Goal: Task Accomplishment & Management: Use online tool/utility

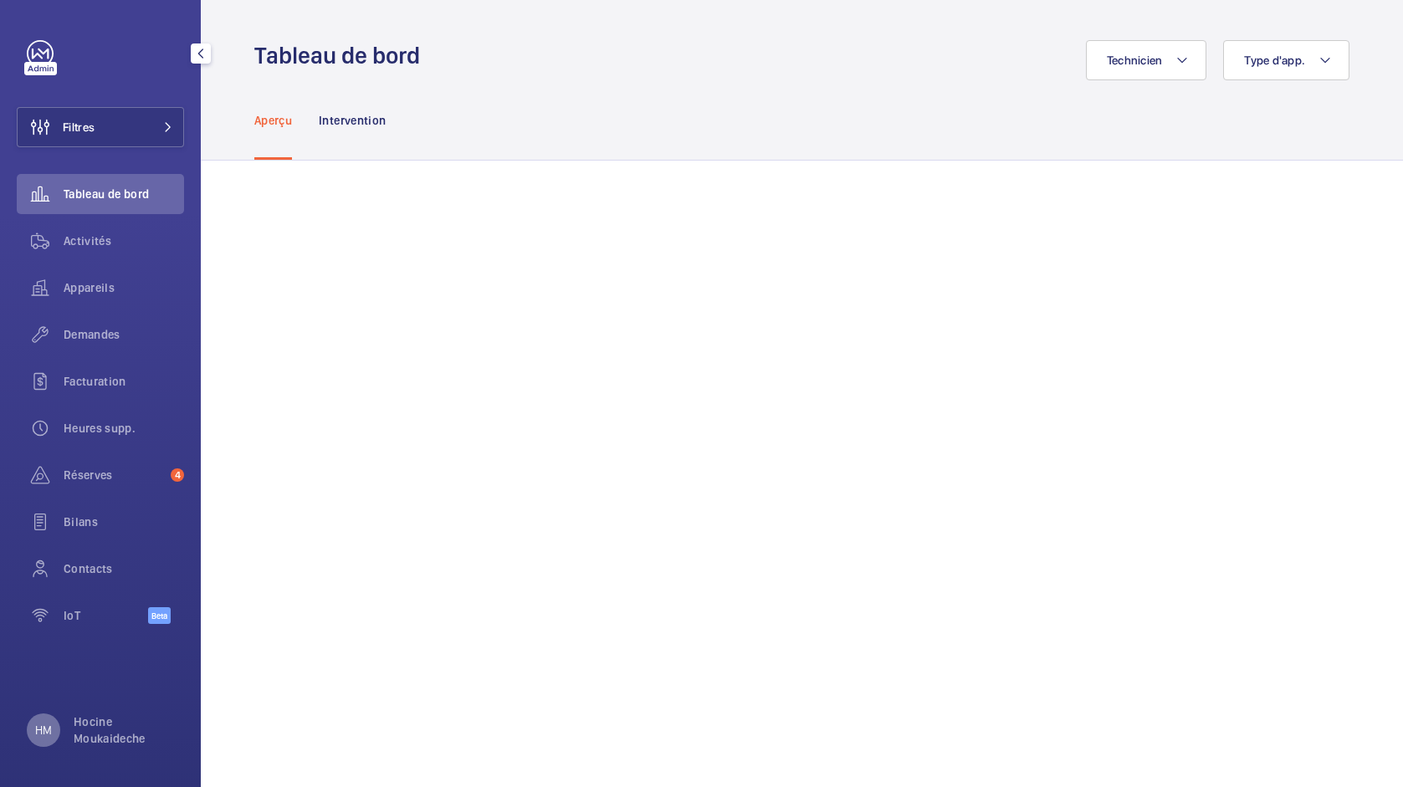
click at [59, 737] on div "HM" at bounding box center [43, 730] width 33 height 33
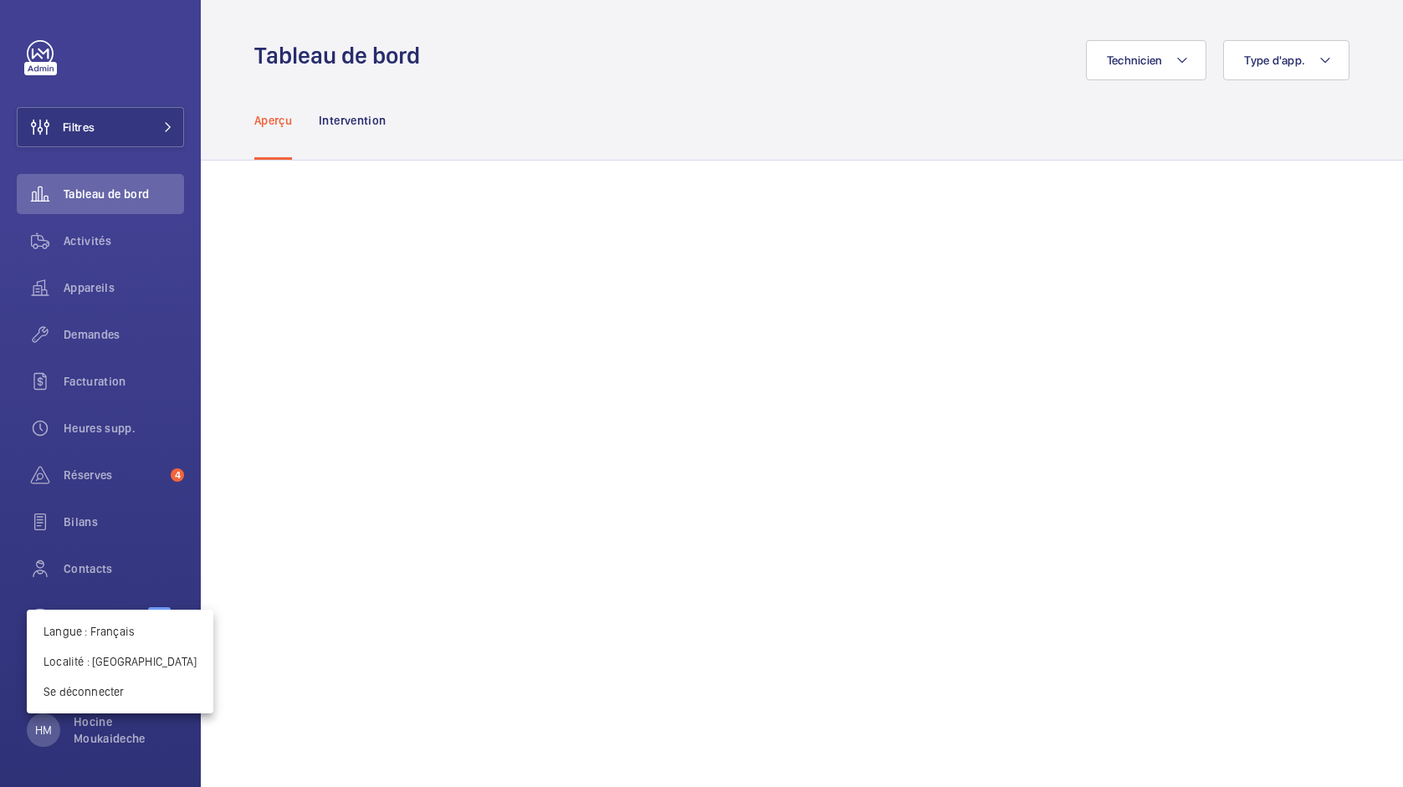
click at [395, 667] on div at bounding box center [701, 393] width 1403 height 787
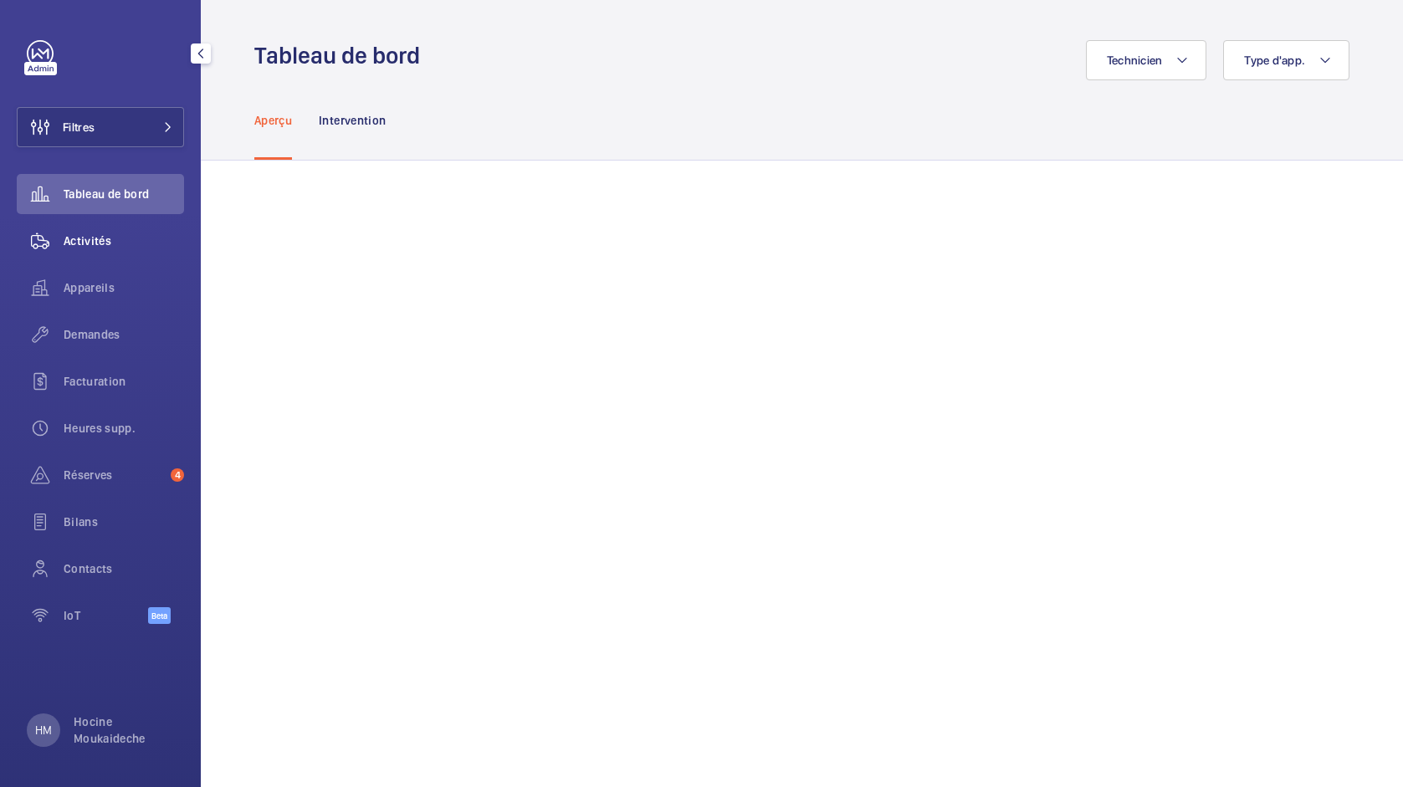
click at [100, 248] on span "Activités" at bounding box center [124, 241] width 120 height 17
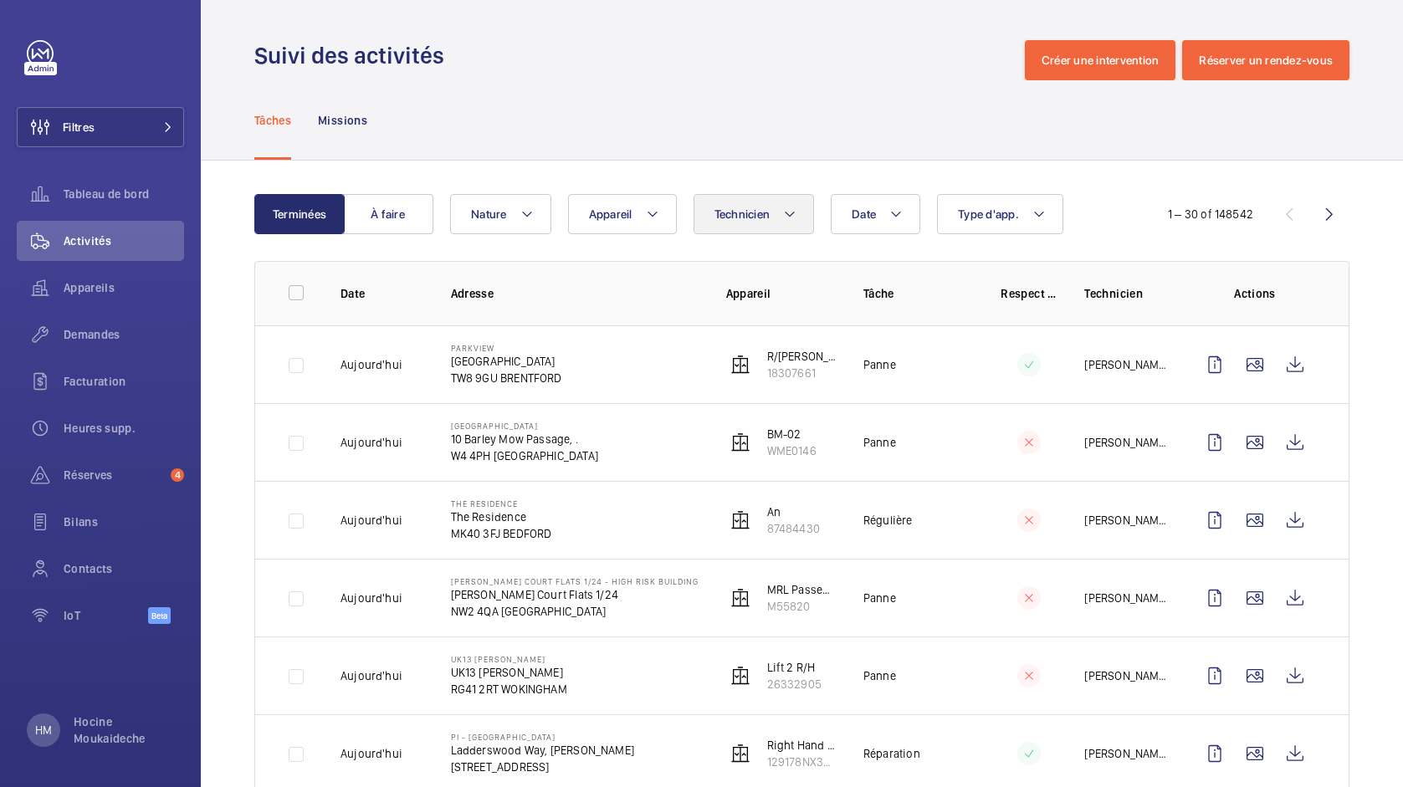
click at [775, 213] on button "Technicien" at bounding box center [754, 214] width 121 height 40
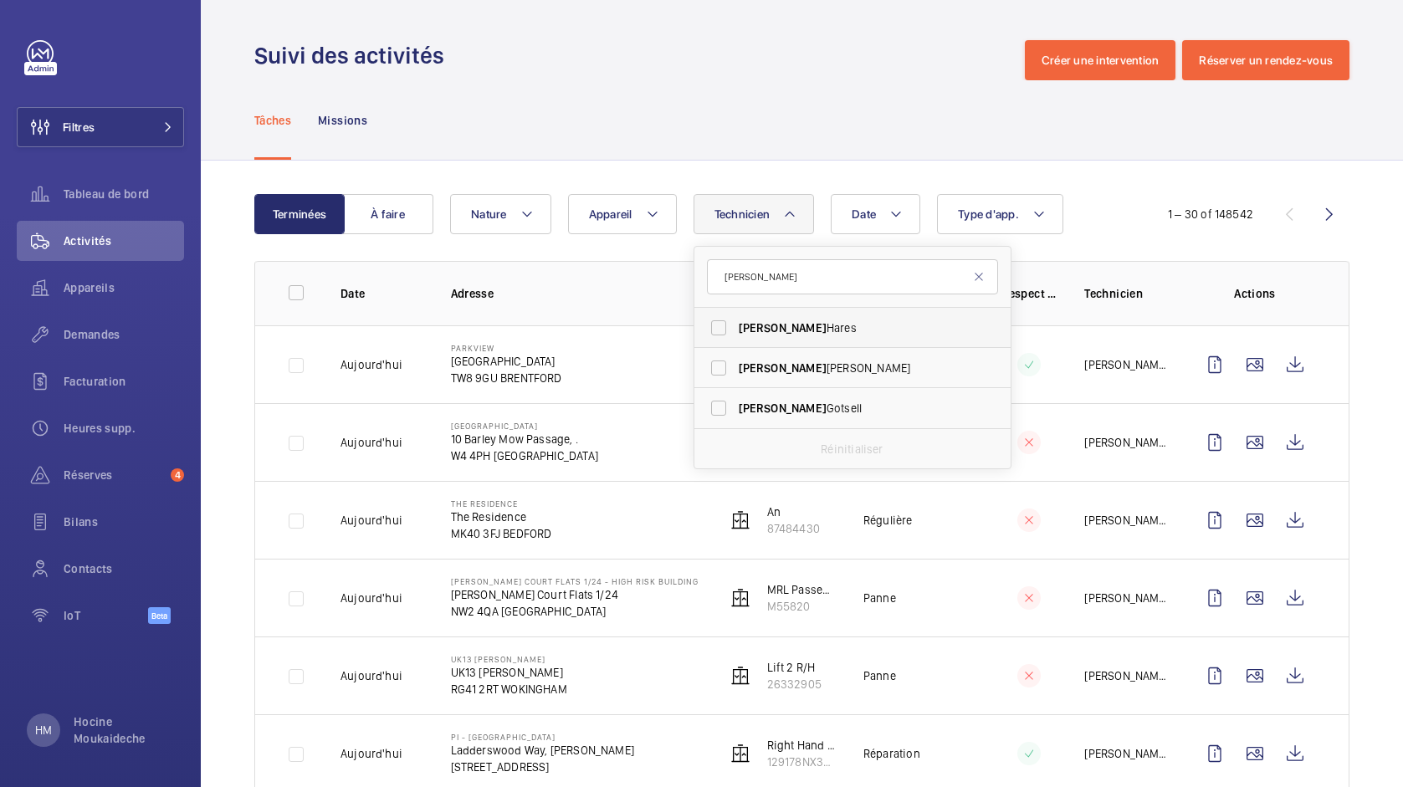
type input "[PERSON_NAME]"
click at [795, 337] on label "[PERSON_NAME]" at bounding box center [839, 328] width 291 height 40
click at [735, 337] on input "[PERSON_NAME]" at bounding box center [718, 327] width 33 height 33
checkbox input "true"
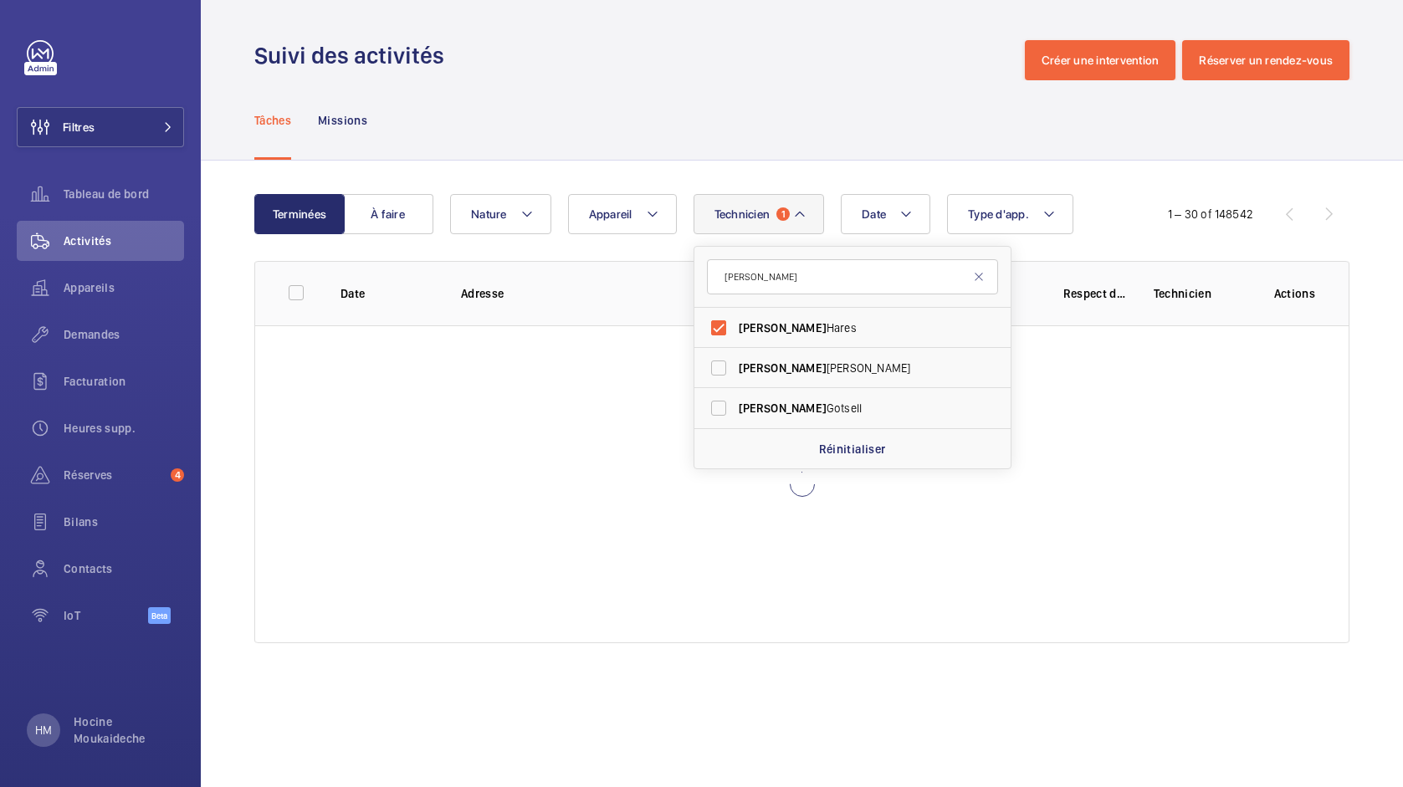
click at [824, 107] on div "Tâches Missions" at bounding box center [801, 119] width 1095 height 79
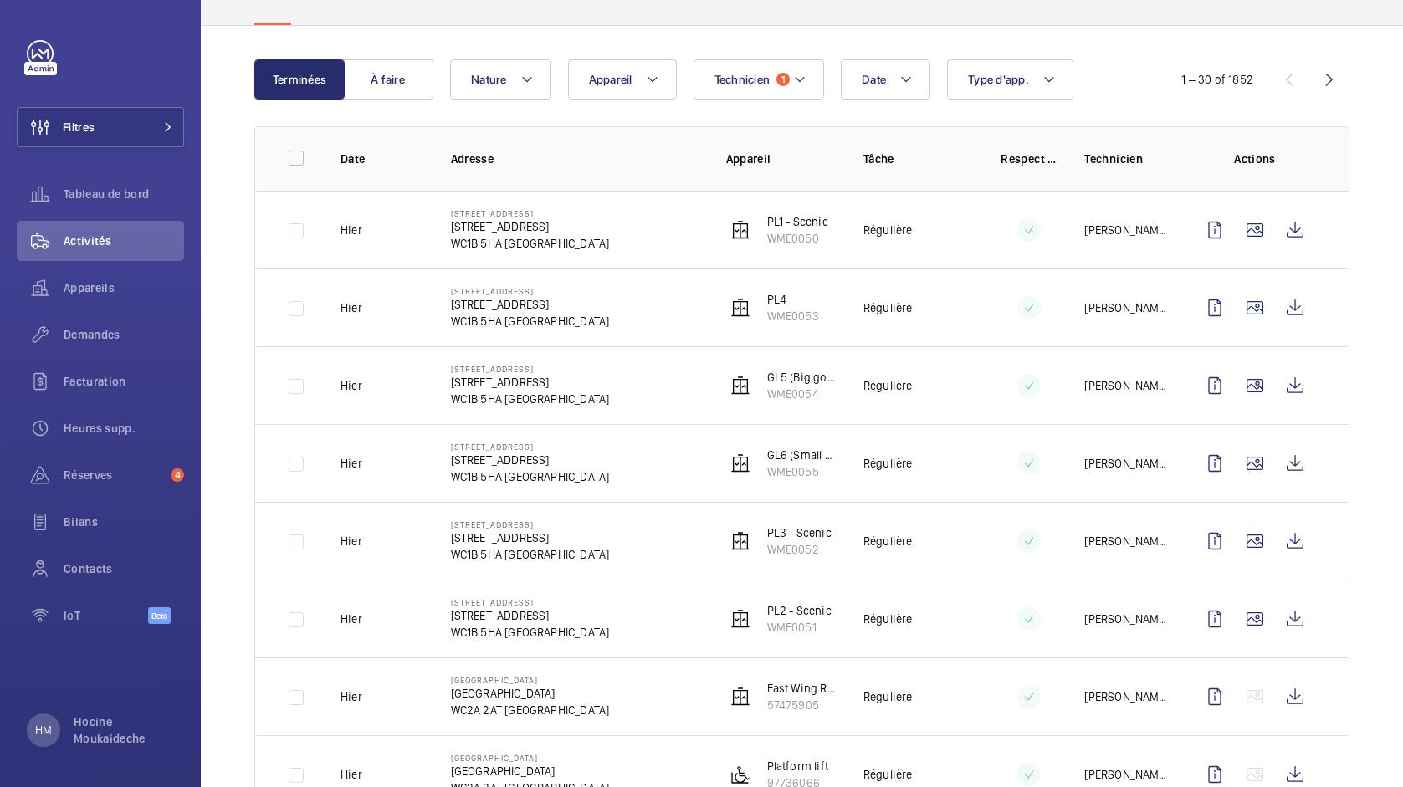
scroll to position [58, 0]
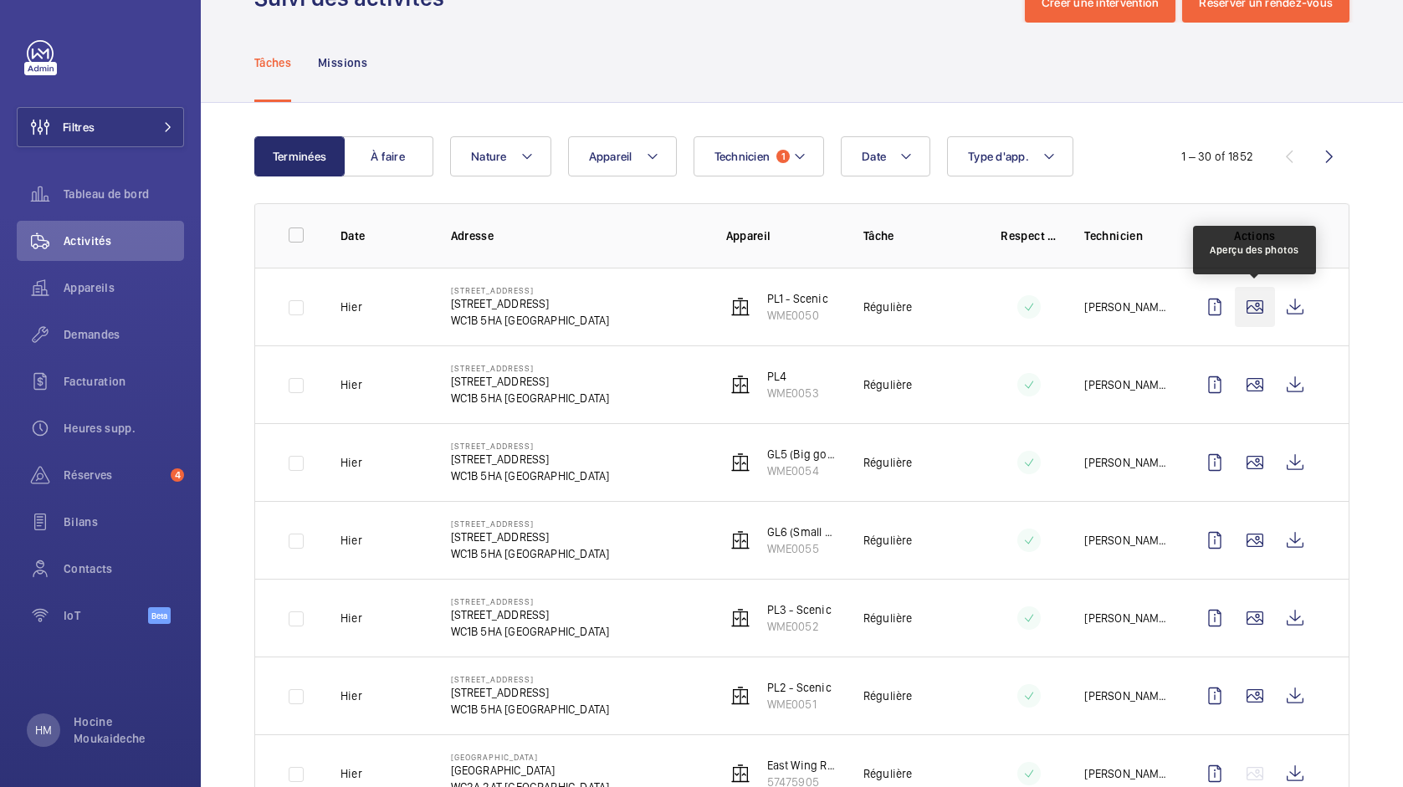
click at [1252, 306] on wm-front-icon-button at bounding box center [1255, 307] width 40 height 40
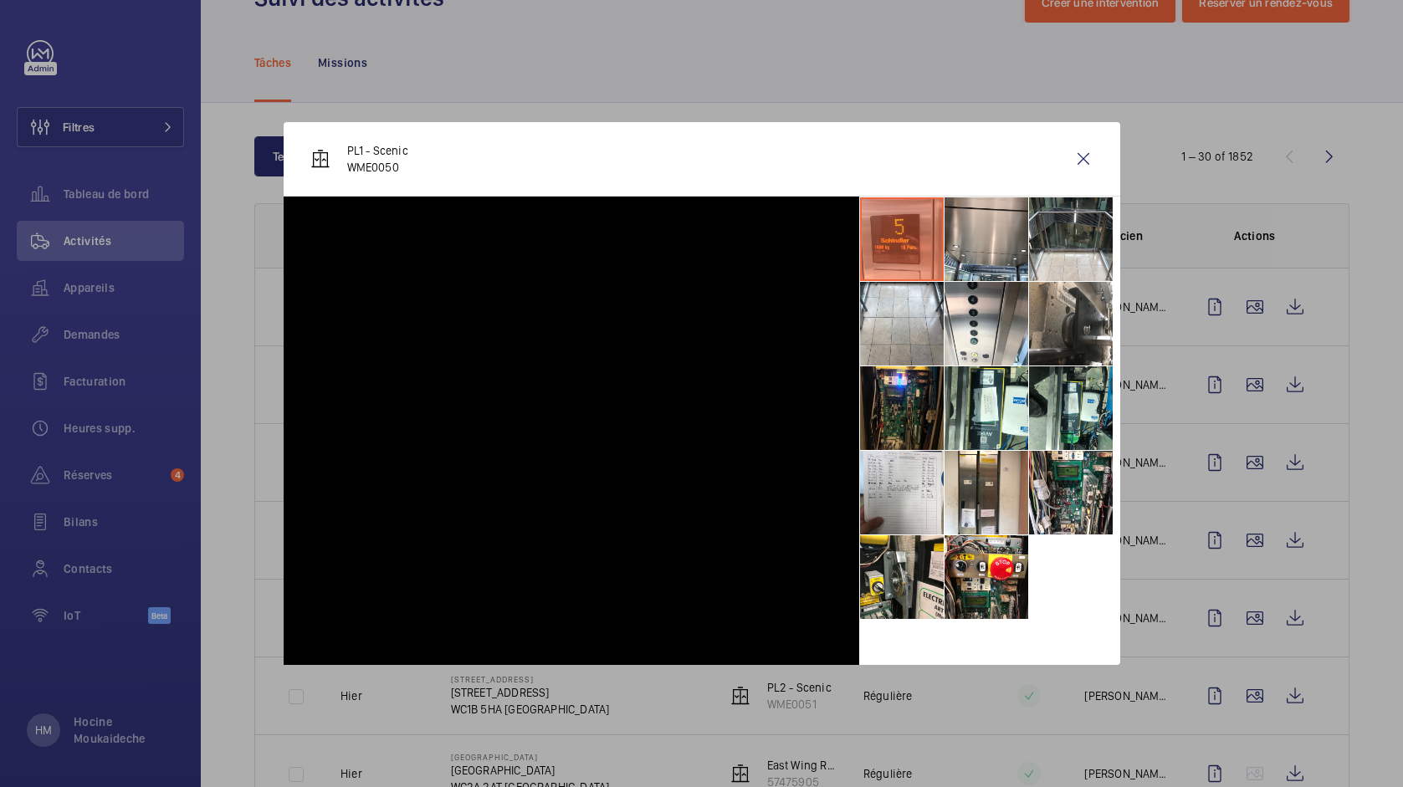
scroll to position [0, 0]
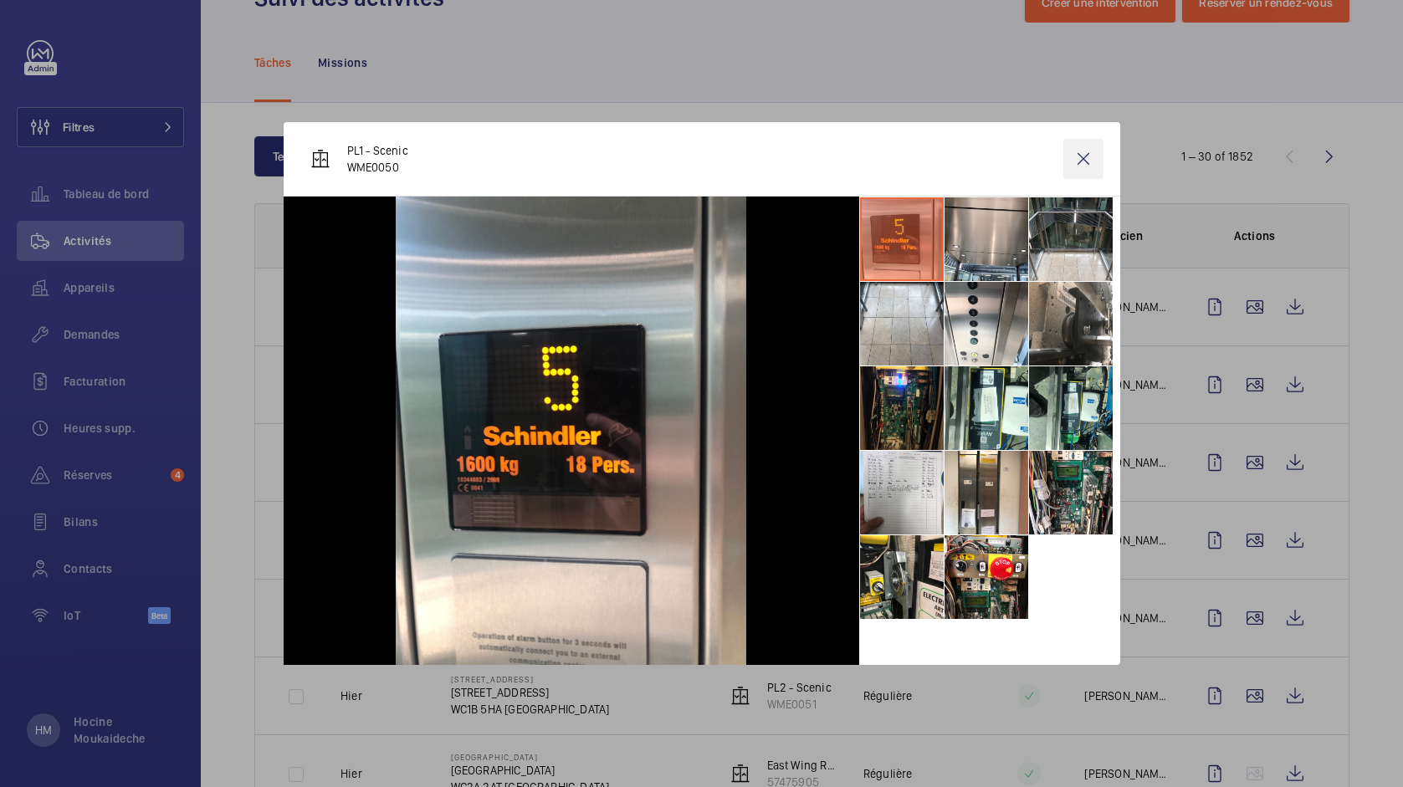
click at [1090, 156] on wm-front-icon-button at bounding box center [1083, 159] width 40 height 40
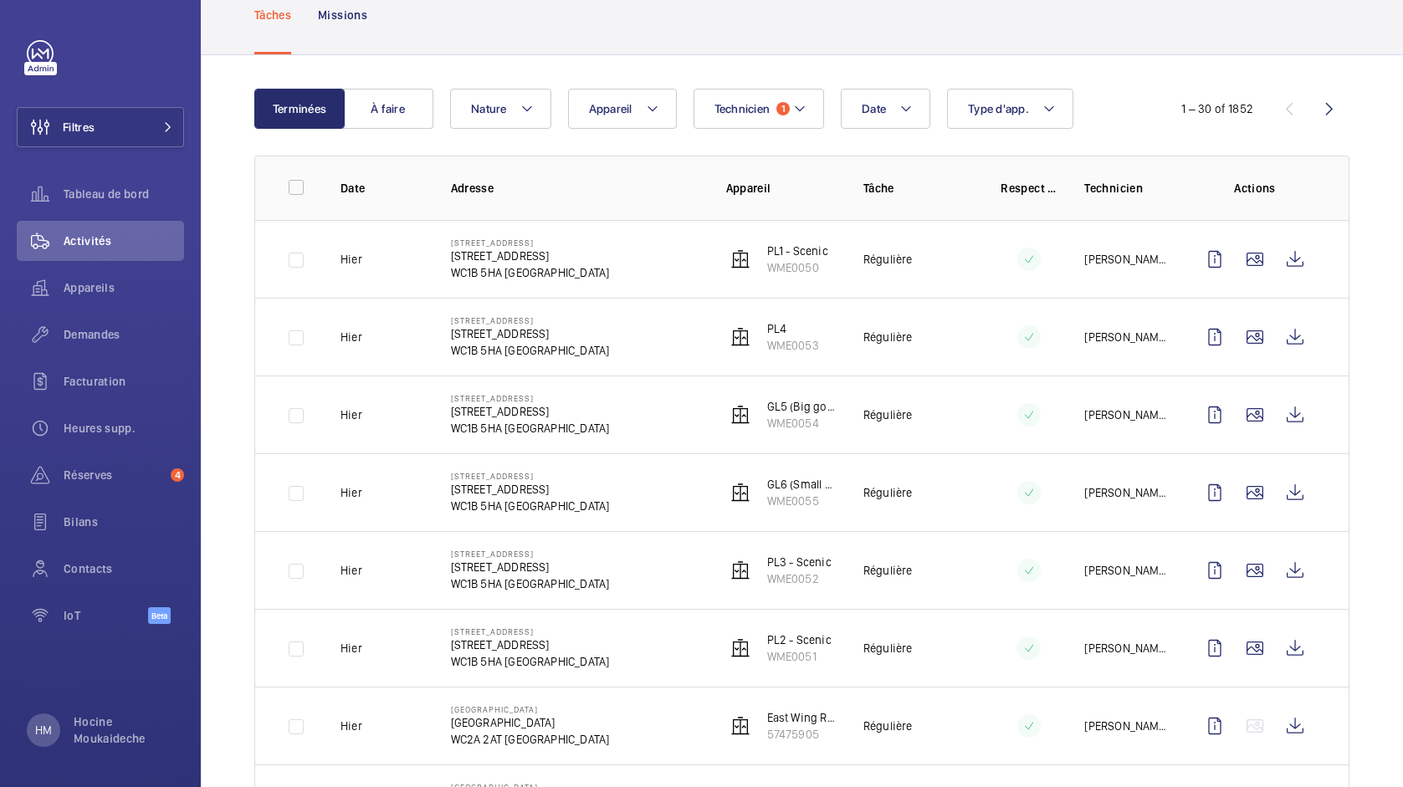
scroll to position [25, 0]
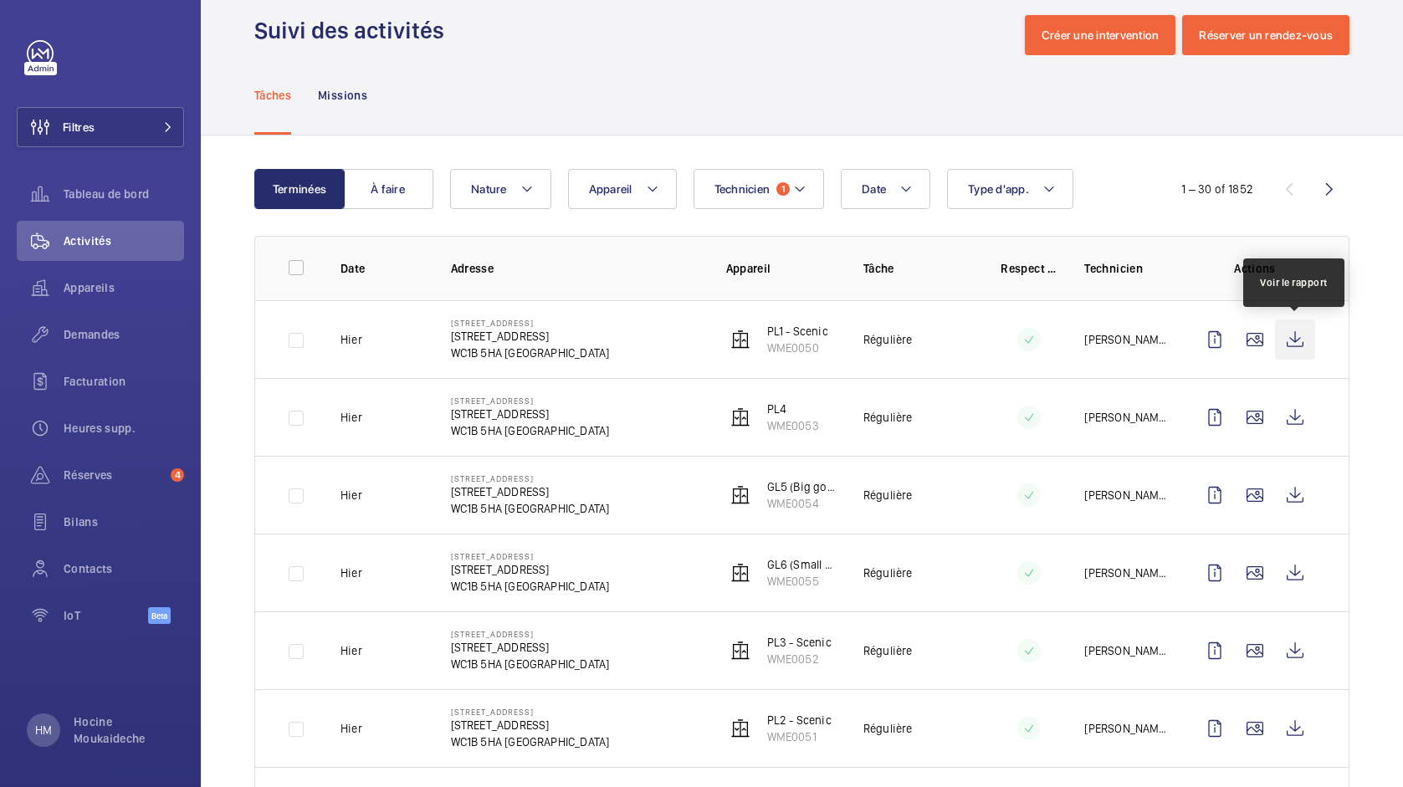
click at [1293, 341] on wm-front-icon-button at bounding box center [1295, 340] width 40 height 40
click at [795, 194] on mat-icon at bounding box center [799, 189] width 13 height 20
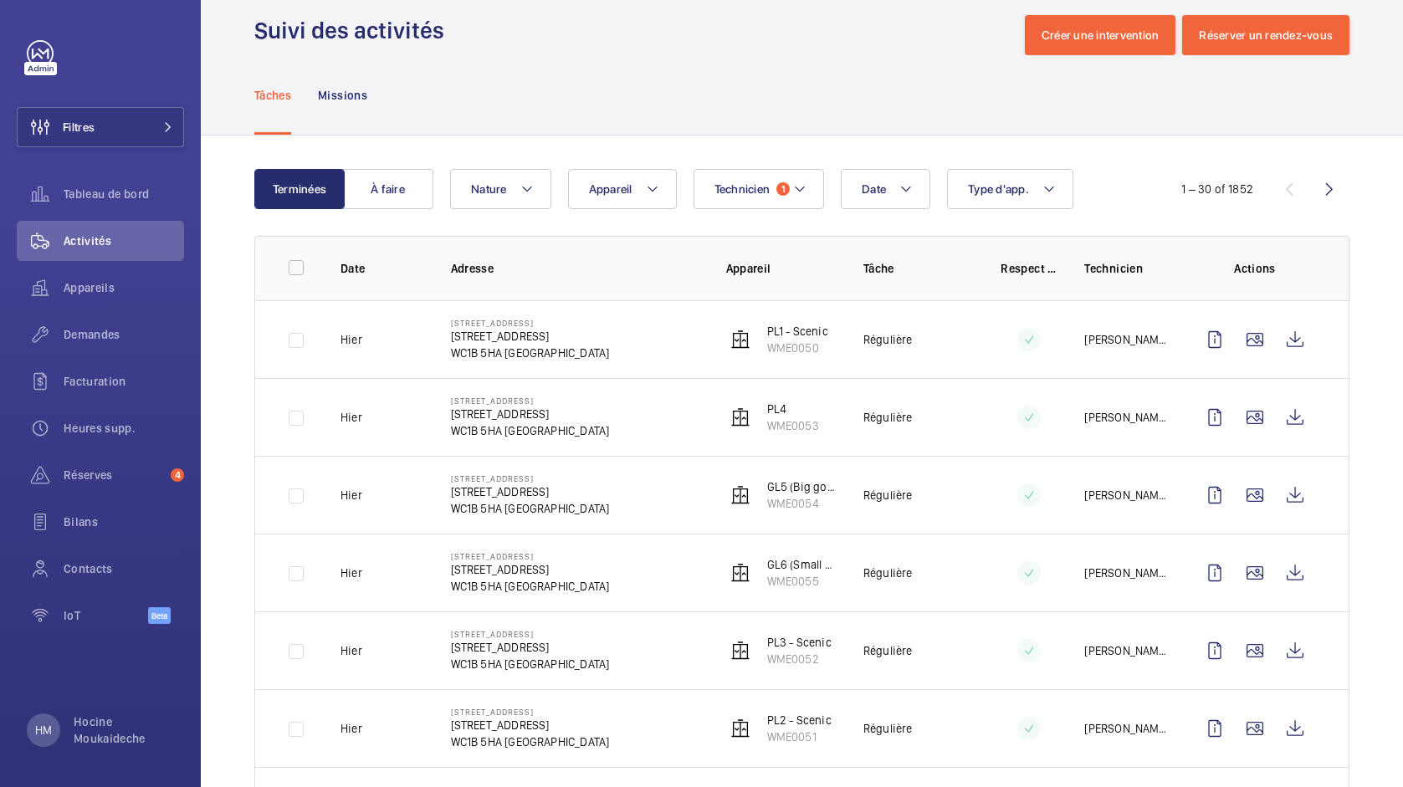
scroll to position [0, 0]
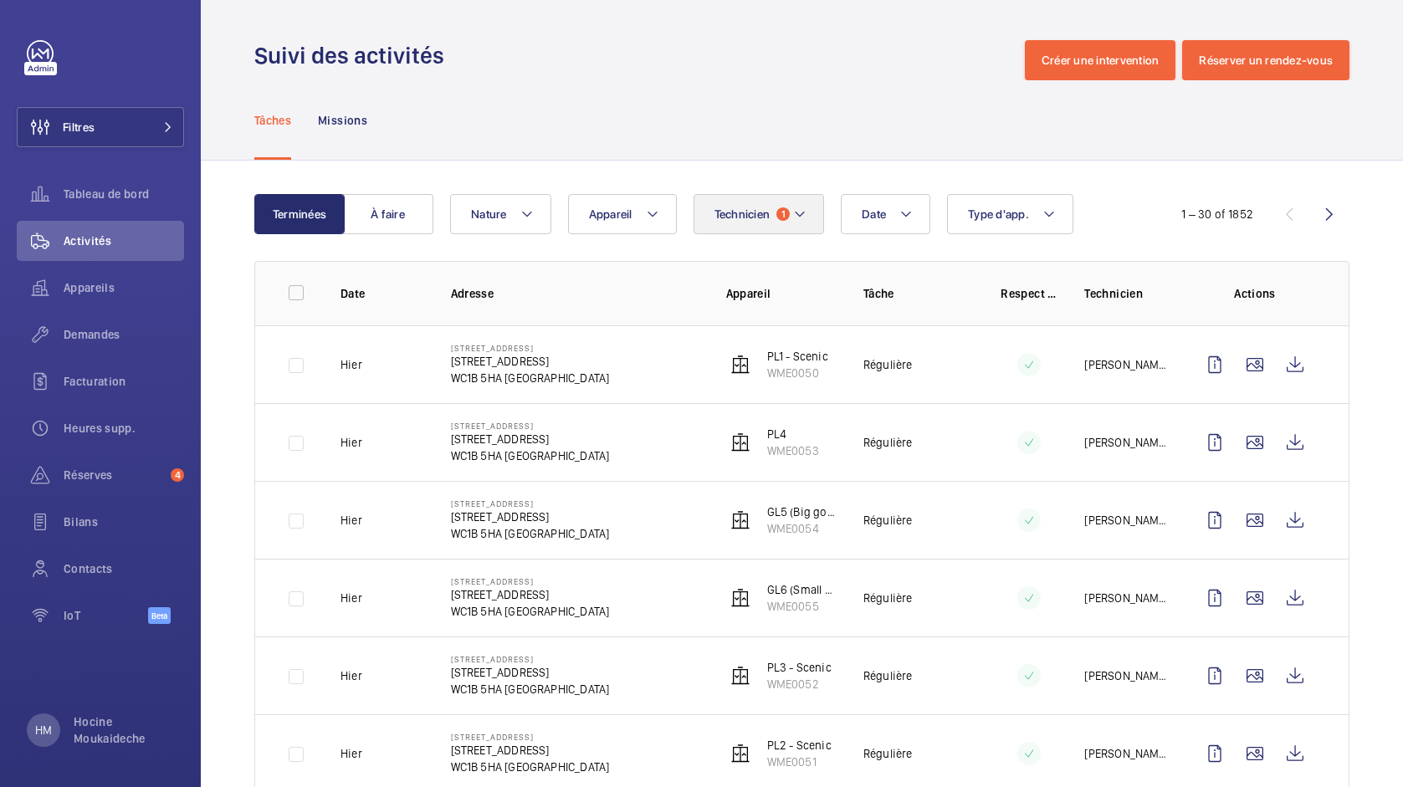
click at [811, 207] on button "Technicien 1" at bounding box center [759, 214] width 131 height 40
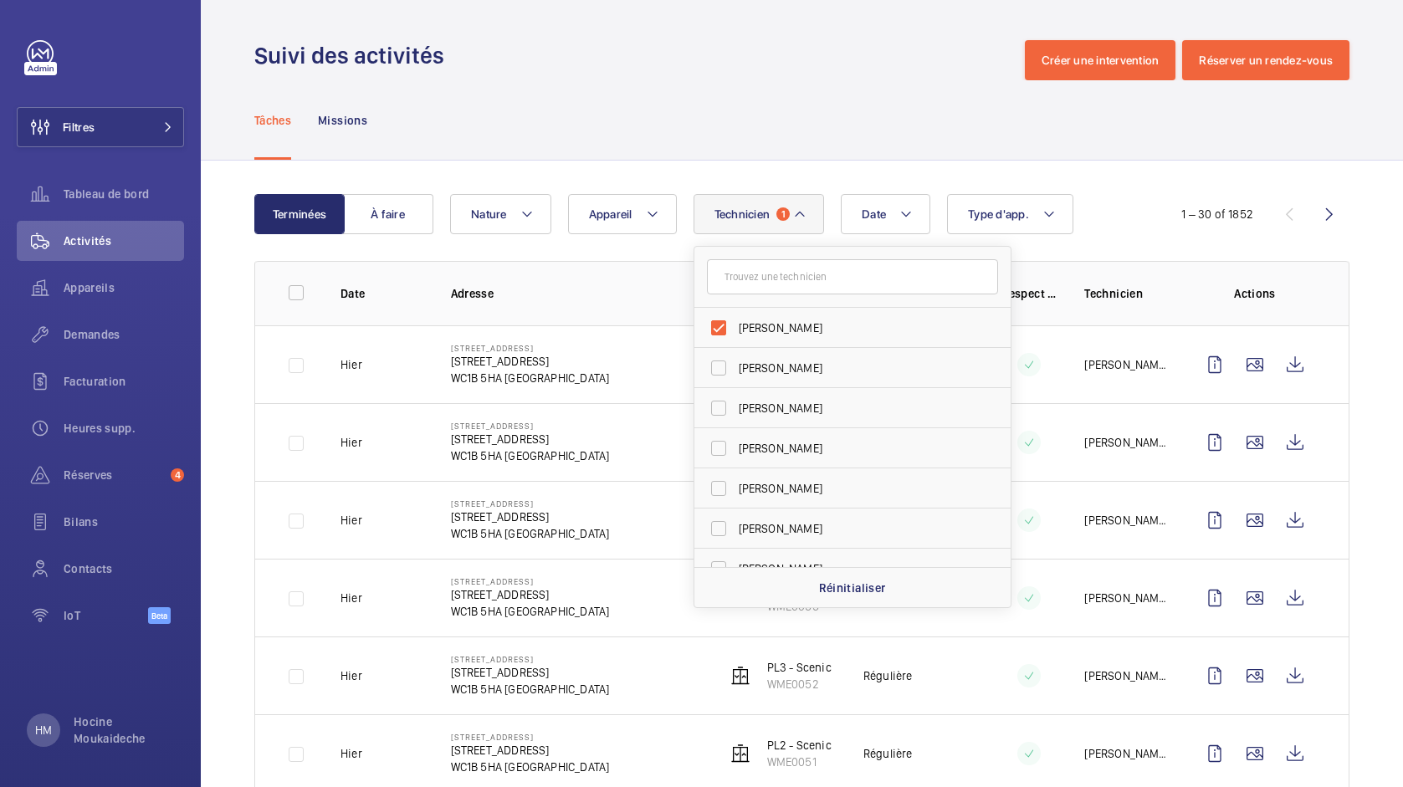
click at [760, 148] on div "Tâches Missions" at bounding box center [801, 119] width 1095 height 79
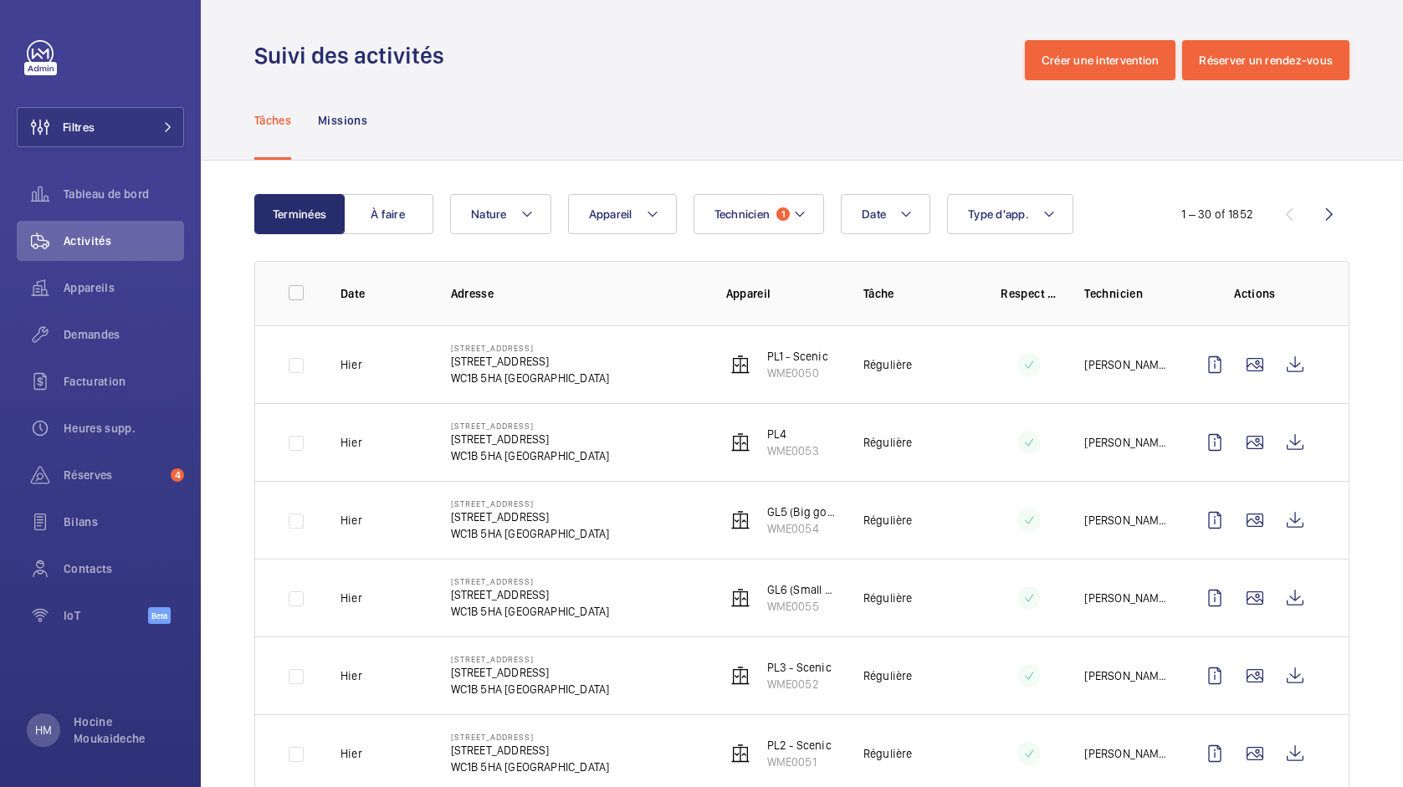
click at [795, 115] on div "Tâches Missions" at bounding box center [801, 119] width 1095 height 79
click at [759, 209] on span "Technicien" at bounding box center [742, 213] width 56 height 13
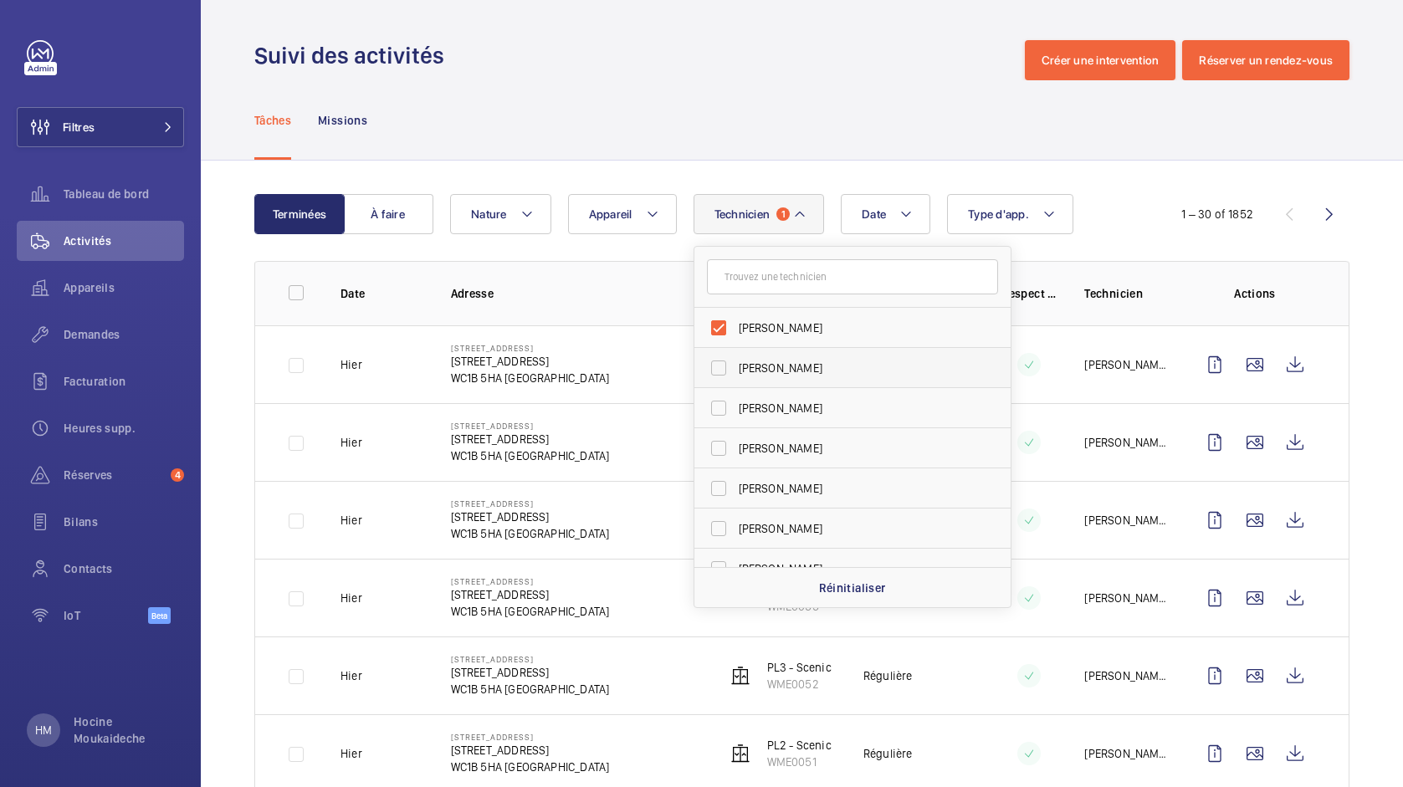
click at [715, 324] on label "[PERSON_NAME]" at bounding box center [839, 328] width 291 height 40
click at [715, 324] on input "[PERSON_NAME]" at bounding box center [718, 327] width 33 height 33
checkbox input "false"
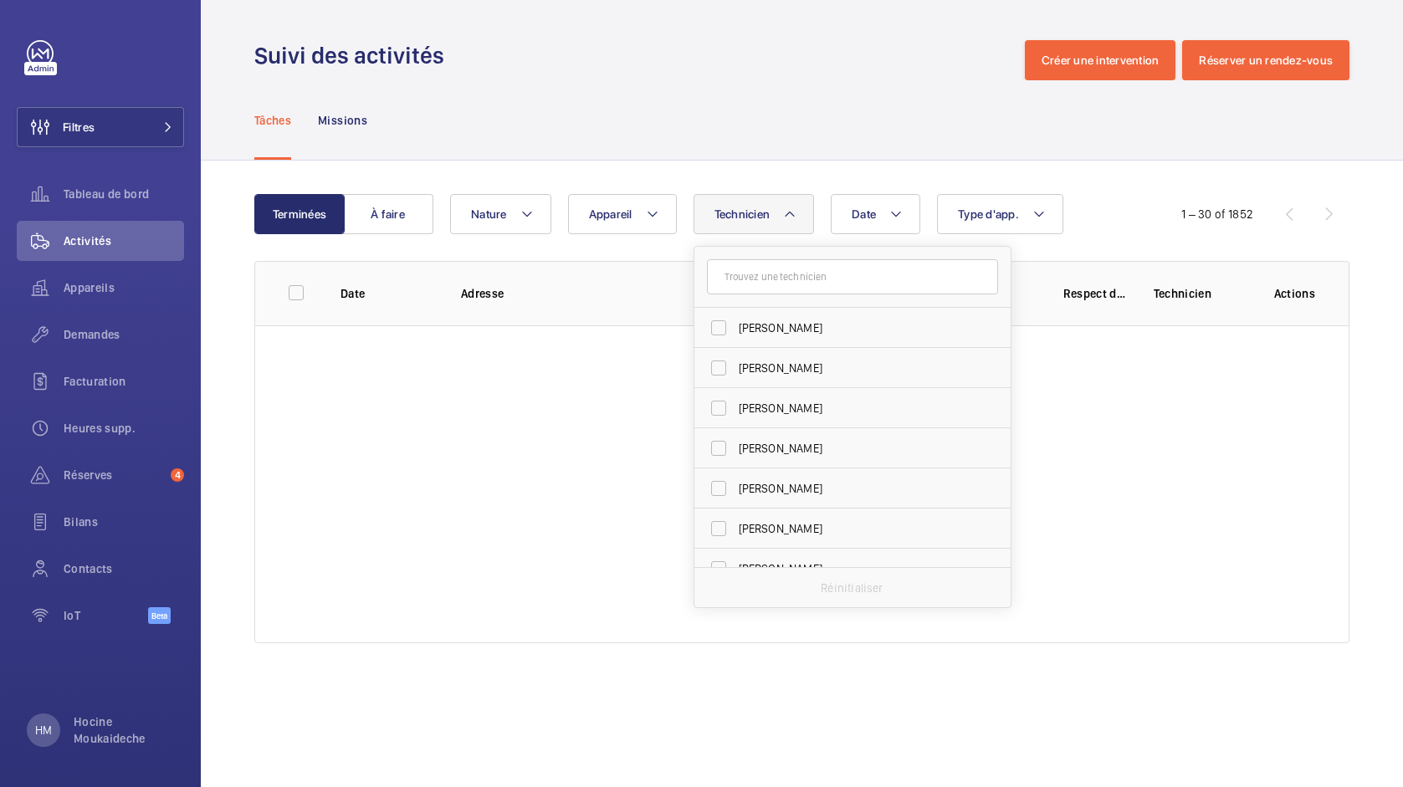
scroll to position [2420, 0]
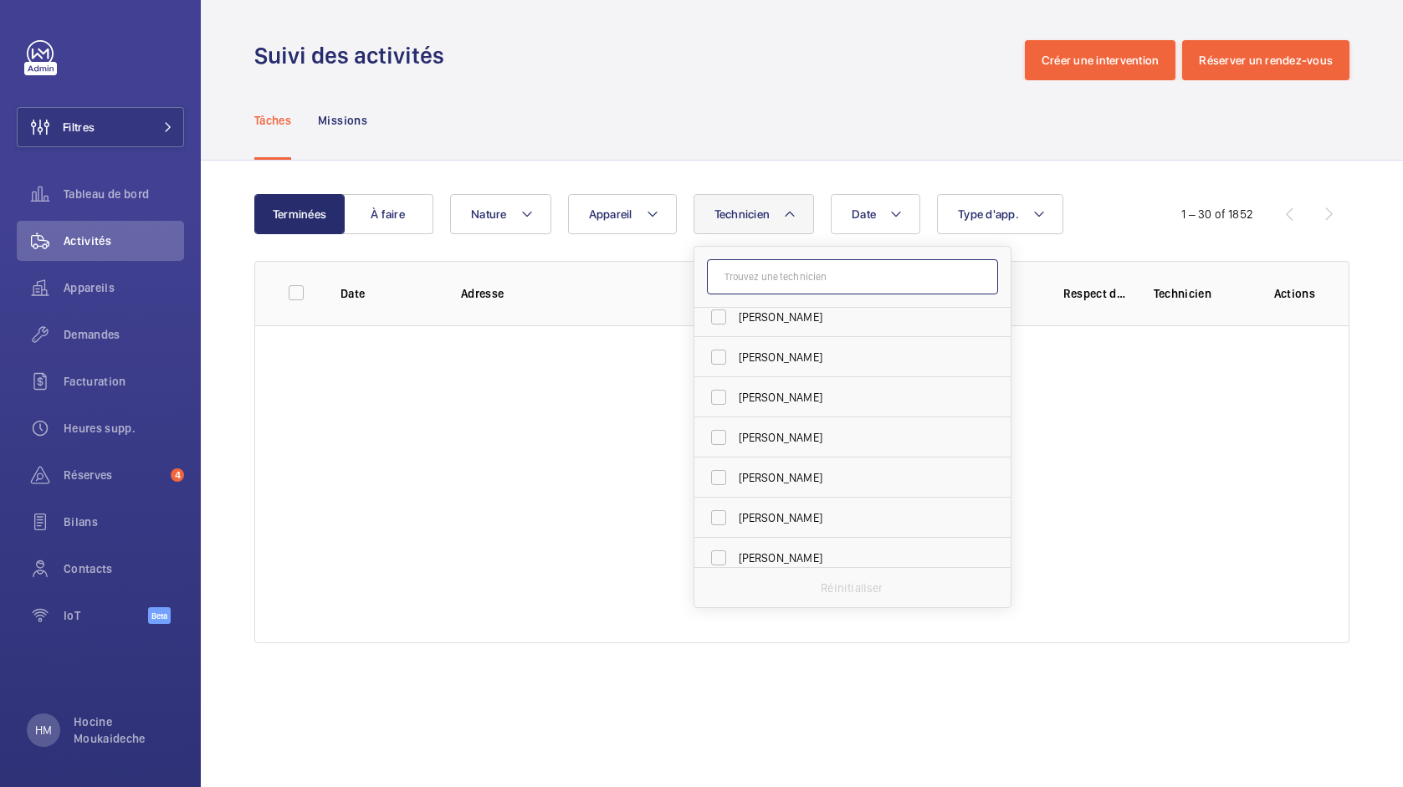
click at [804, 284] on input "text" at bounding box center [852, 276] width 291 height 35
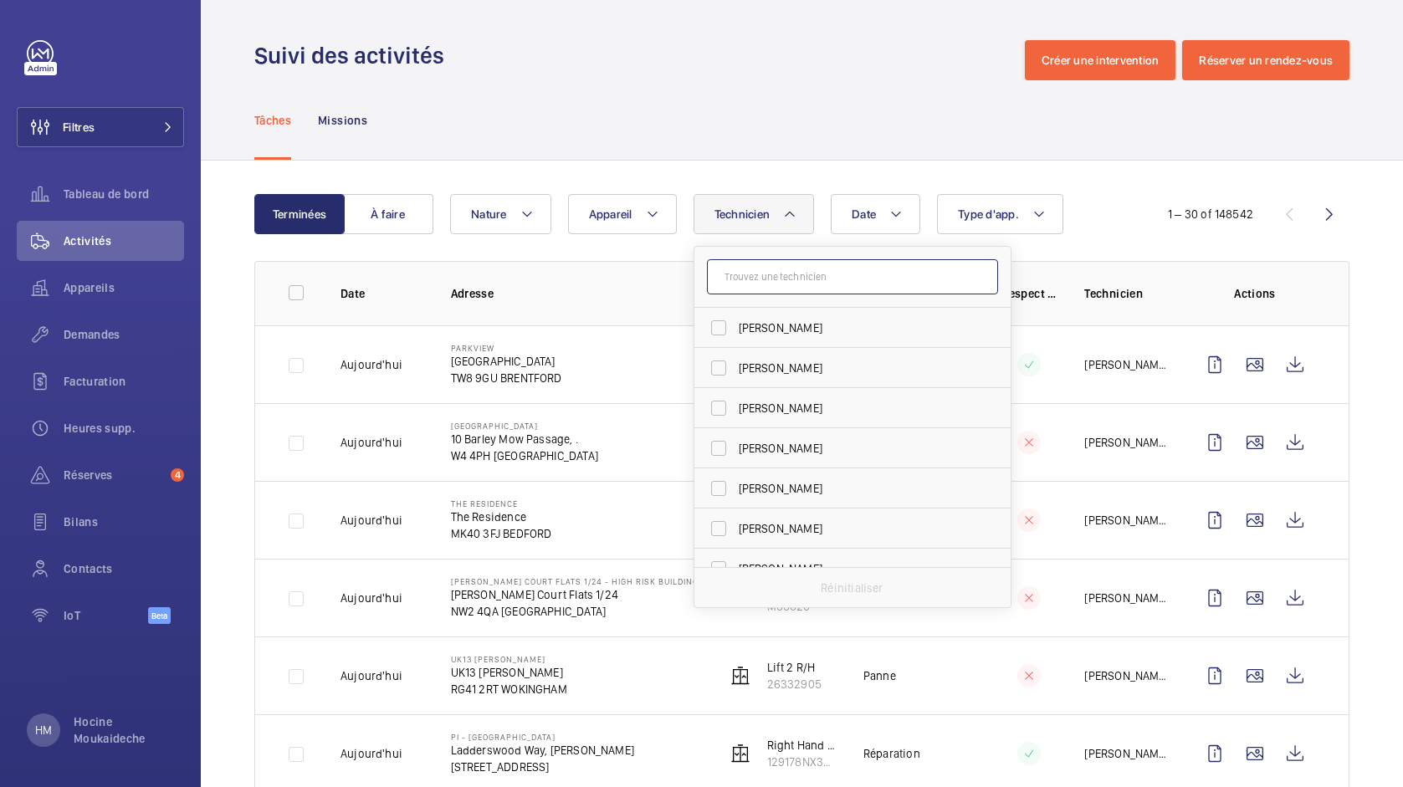
scroll to position [0, 0]
click at [847, 280] on input "text" at bounding box center [852, 276] width 291 height 35
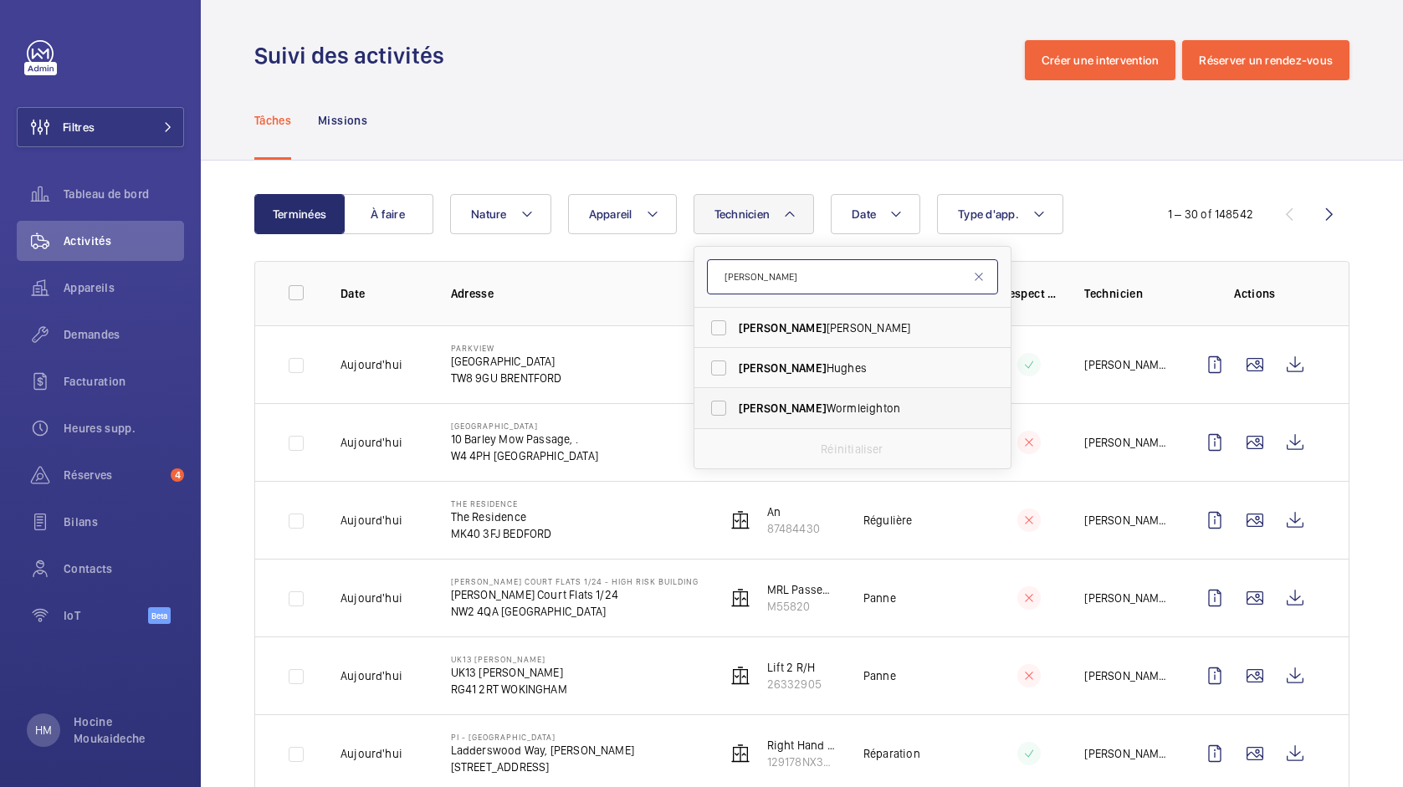
type input "lewis"
drag, startPoint x: 771, startPoint y: 410, endPoint x: 779, endPoint y: 392, distance: 19.9
click at [771, 410] on span "Lewis Wormleighton" at bounding box center [854, 408] width 230 height 17
click at [735, 410] on input "Lewis Wormleighton" at bounding box center [718, 408] width 33 height 33
checkbox input "true"
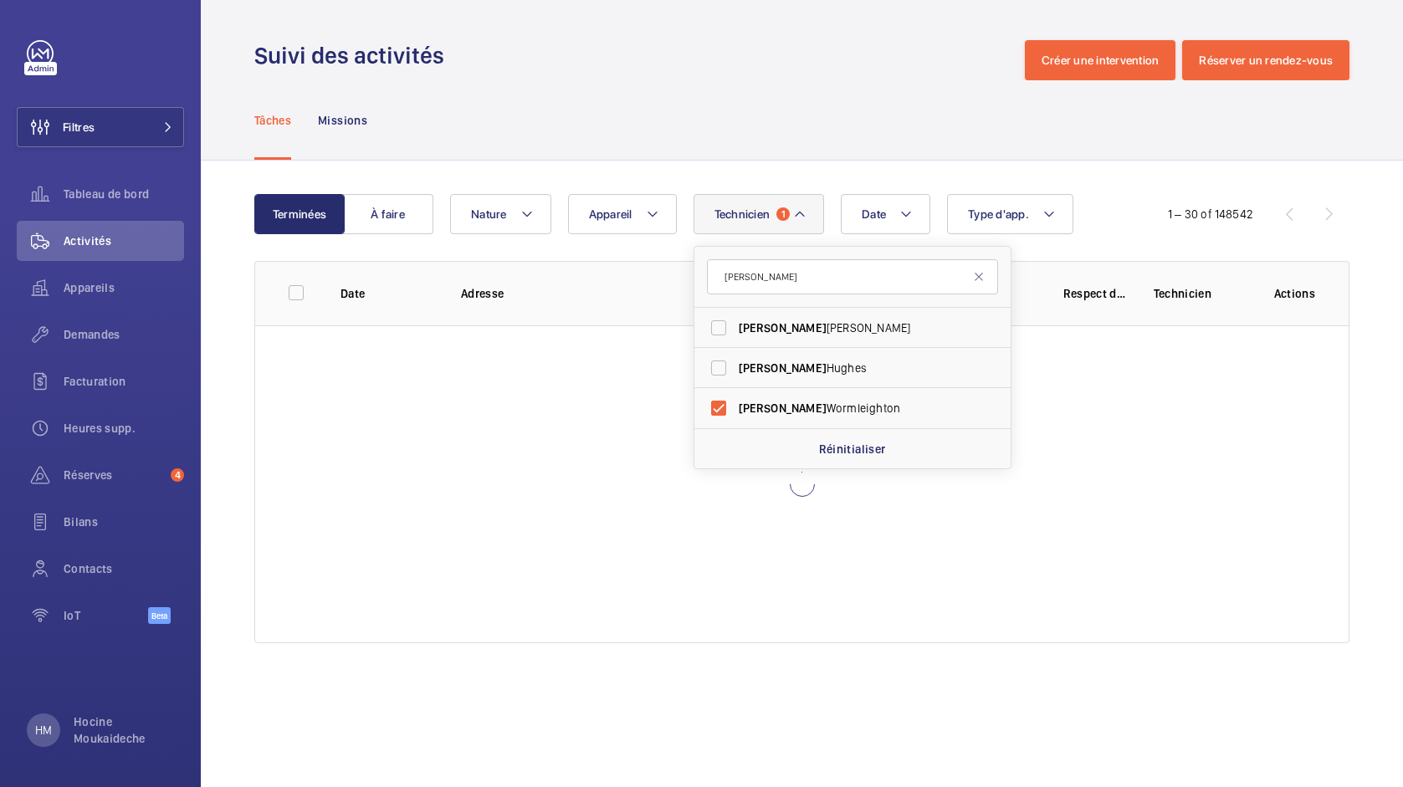
click at [847, 142] on div "Tâches Missions" at bounding box center [801, 119] width 1095 height 79
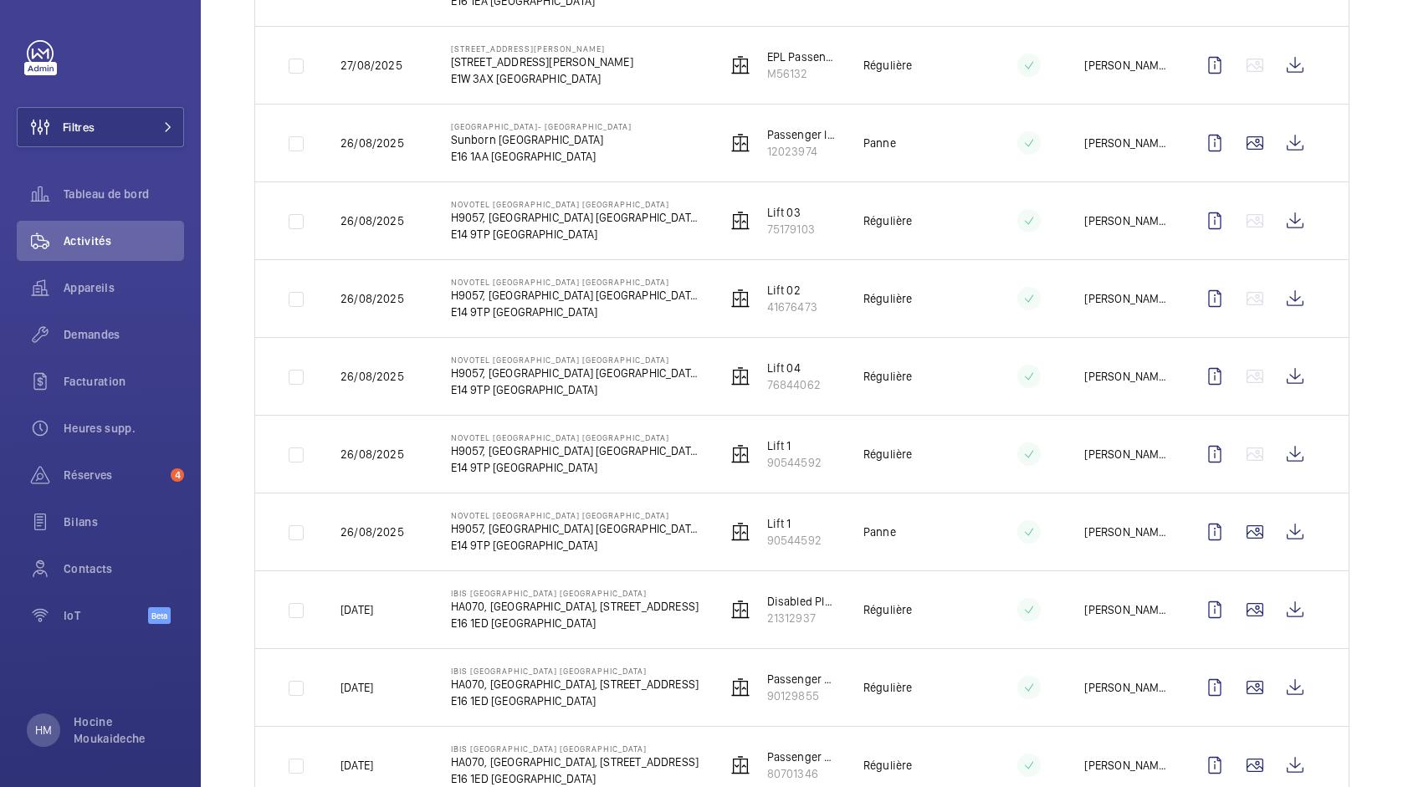
scroll to position [1453, 0]
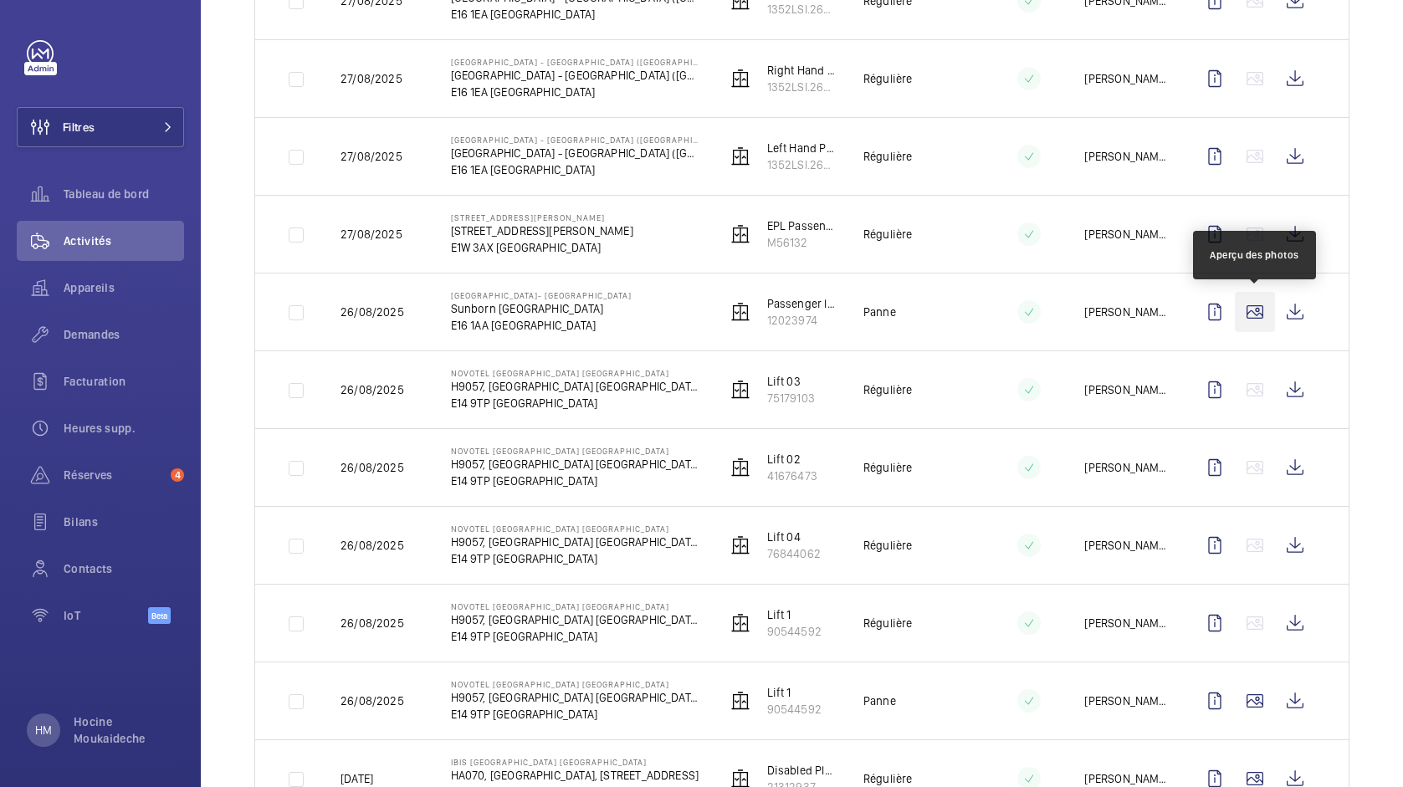
click at [1260, 315] on wm-front-icon-button at bounding box center [1255, 312] width 40 height 40
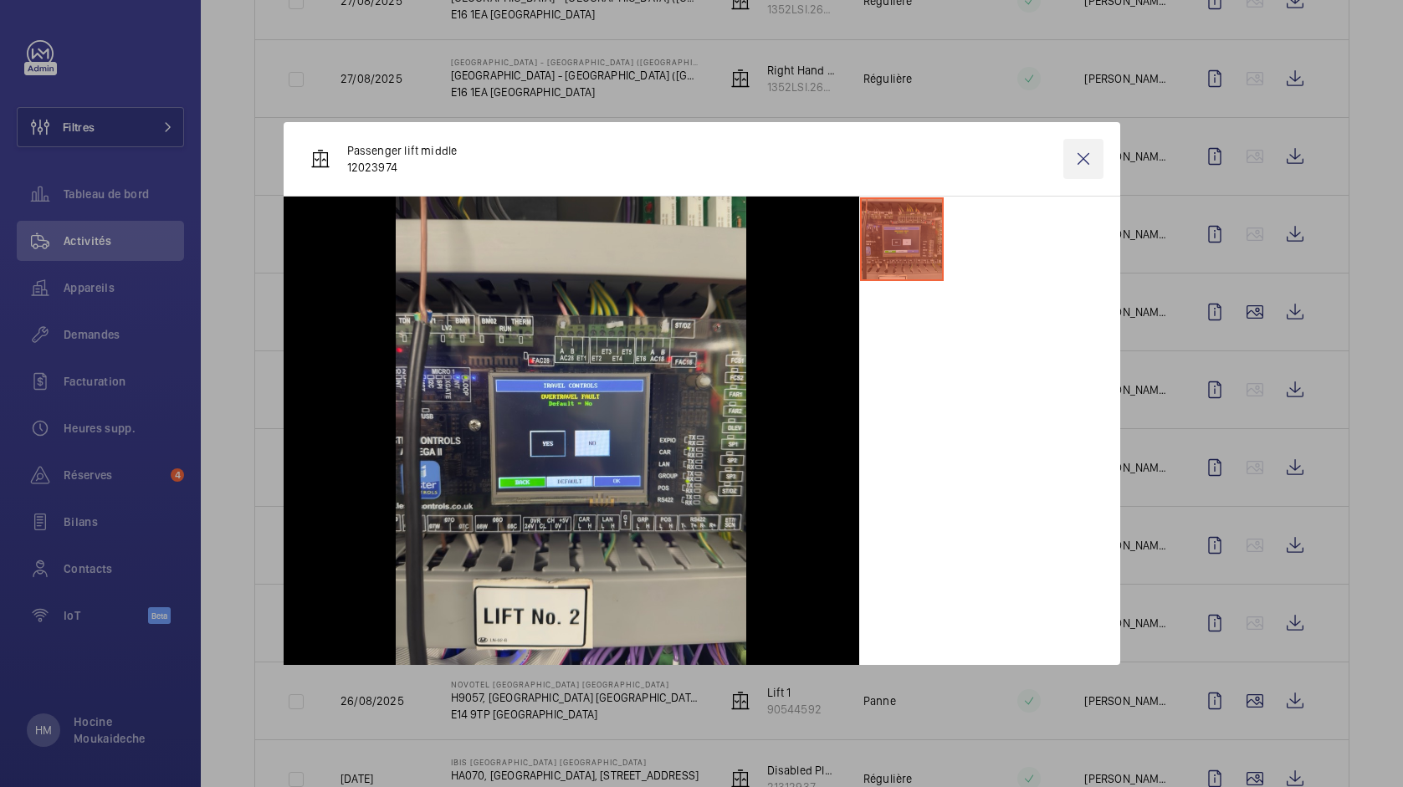
click at [1088, 158] on wm-front-icon-button at bounding box center [1083, 159] width 40 height 40
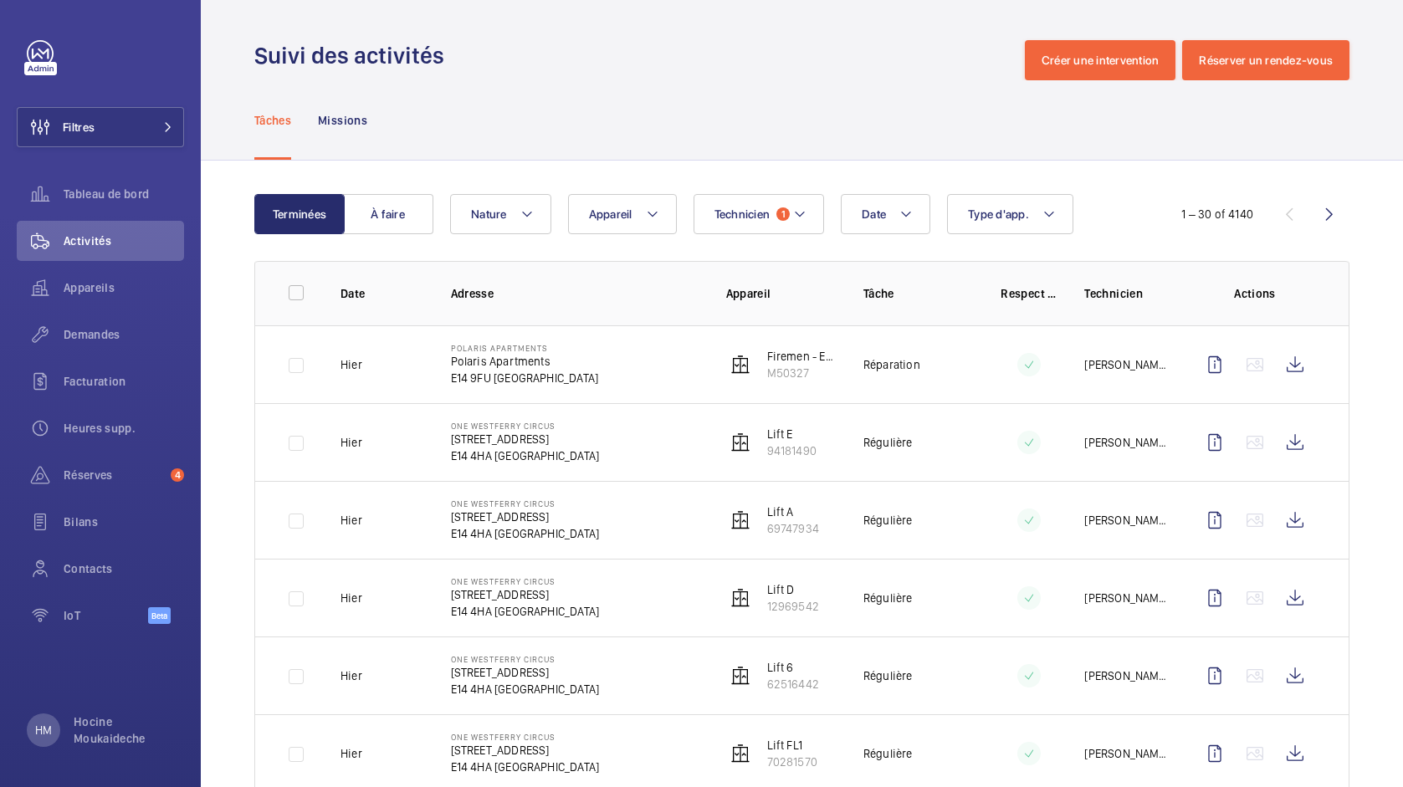
scroll to position [0, 0]
click at [1119, 217] on div "Date Technicien 1 Appareil Type d'app. Nature" at bounding box center [799, 214] width 699 height 40
click at [1206, 217] on div "1 – 30 of 4140" at bounding box center [1217, 214] width 72 height 17
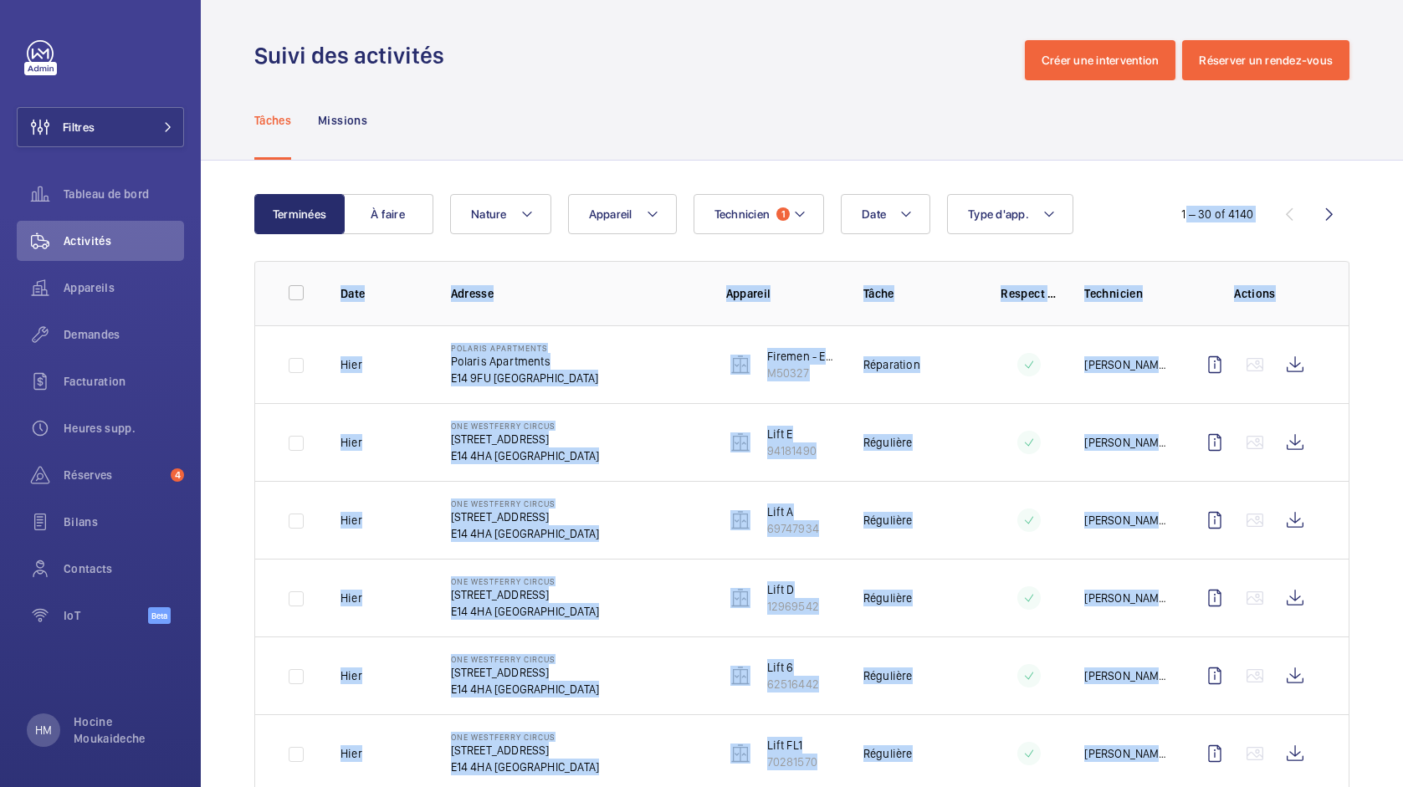
drag, startPoint x: 1206, startPoint y: 217, endPoint x: 1167, endPoint y: 231, distance: 41.0
click at [1206, 217] on div "1 – 30 of 4140" at bounding box center [1217, 214] width 72 height 17
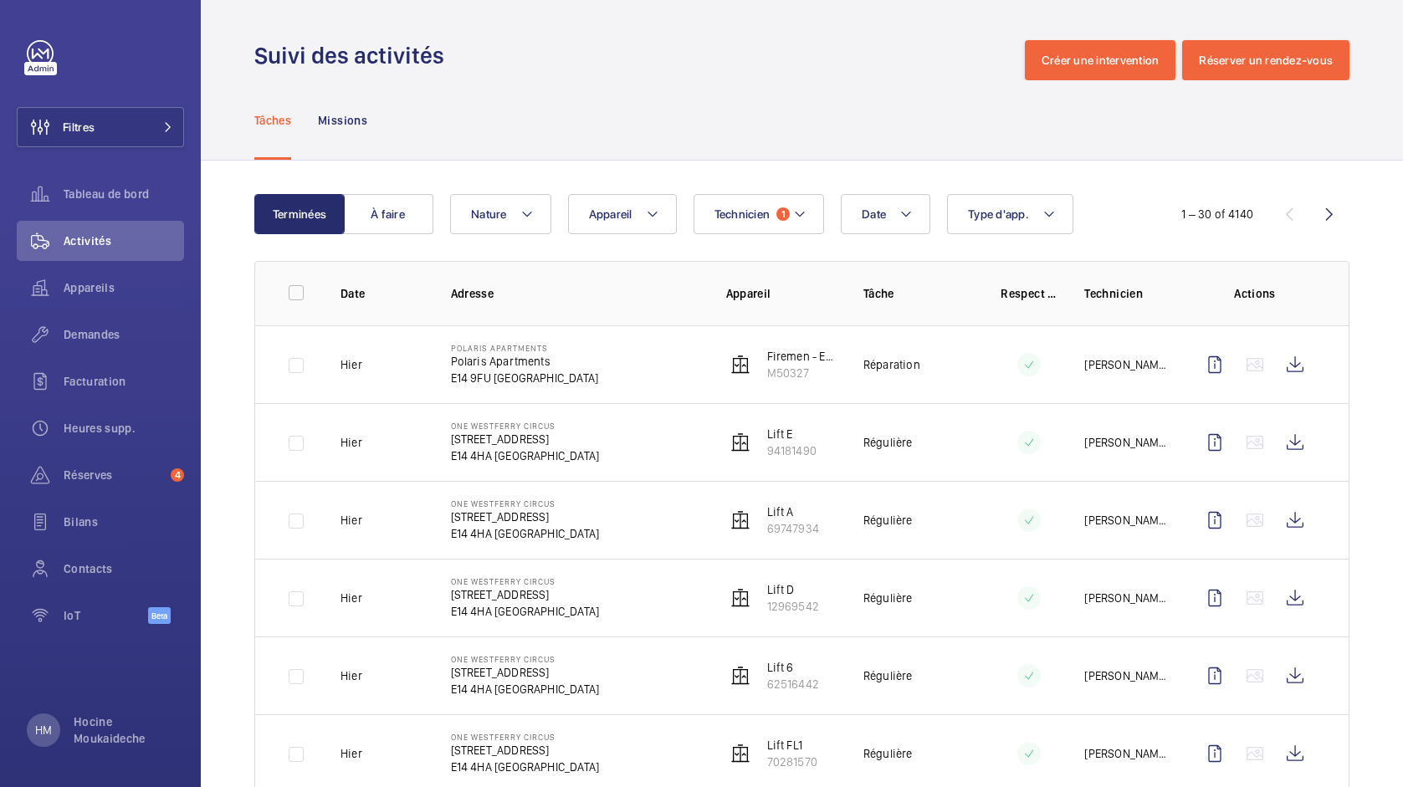
click at [1148, 200] on div "Date Technicien 1 Appareil Type d'app. Nature" at bounding box center [799, 214] width 699 height 40
click at [1118, 290] on p "Technicien" at bounding box center [1126, 293] width 84 height 17
click at [1149, 227] on div "Terminées À faire Date Technicien 1 Appareil Type d'app. Nature 1 – 30 of 4140" at bounding box center [801, 214] width 1095 height 40
click at [1217, 213] on div "1 – 30 of 4140" at bounding box center [1217, 214] width 72 height 17
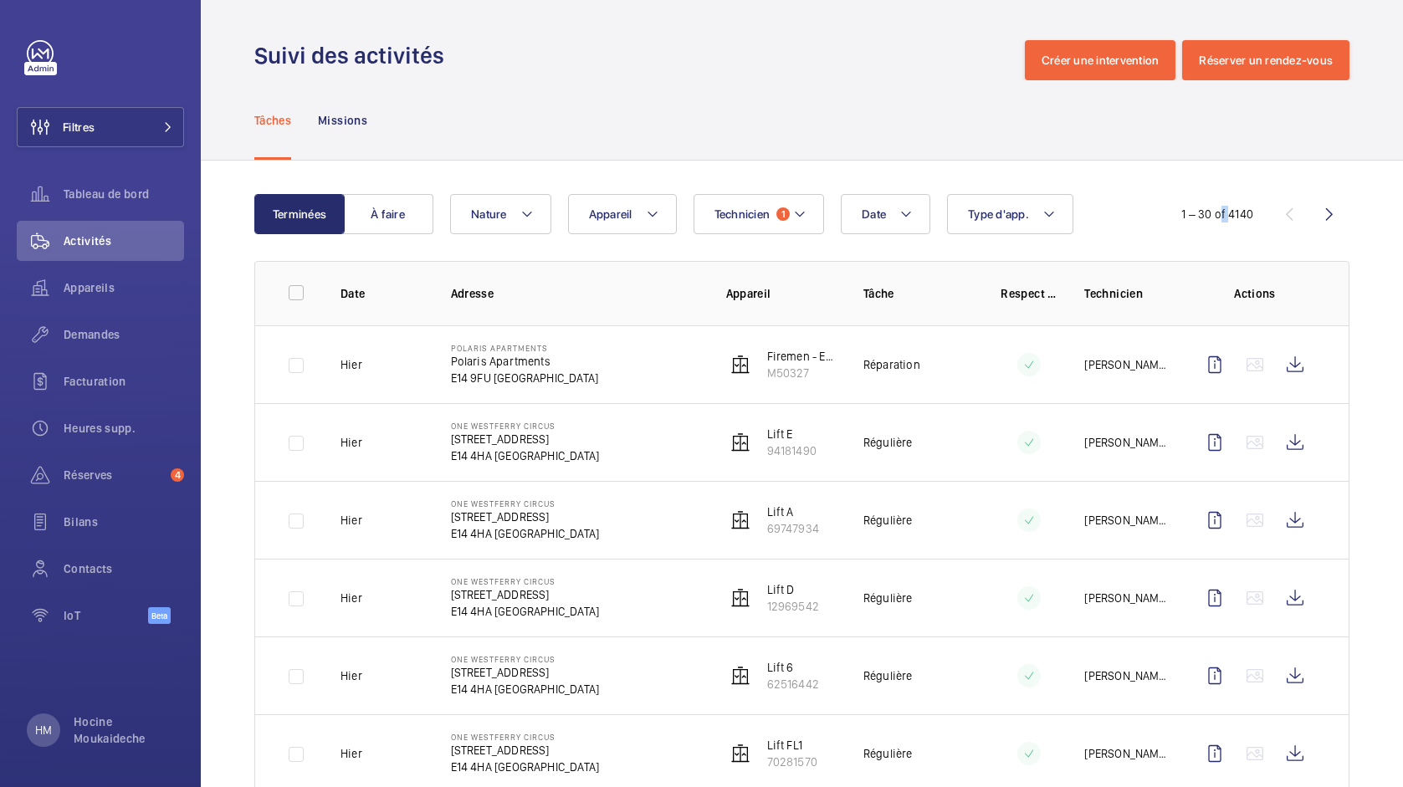
click at [1217, 213] on div "1 – 30 of 4140" at bounding box center [1217, 214] width 72 height 17
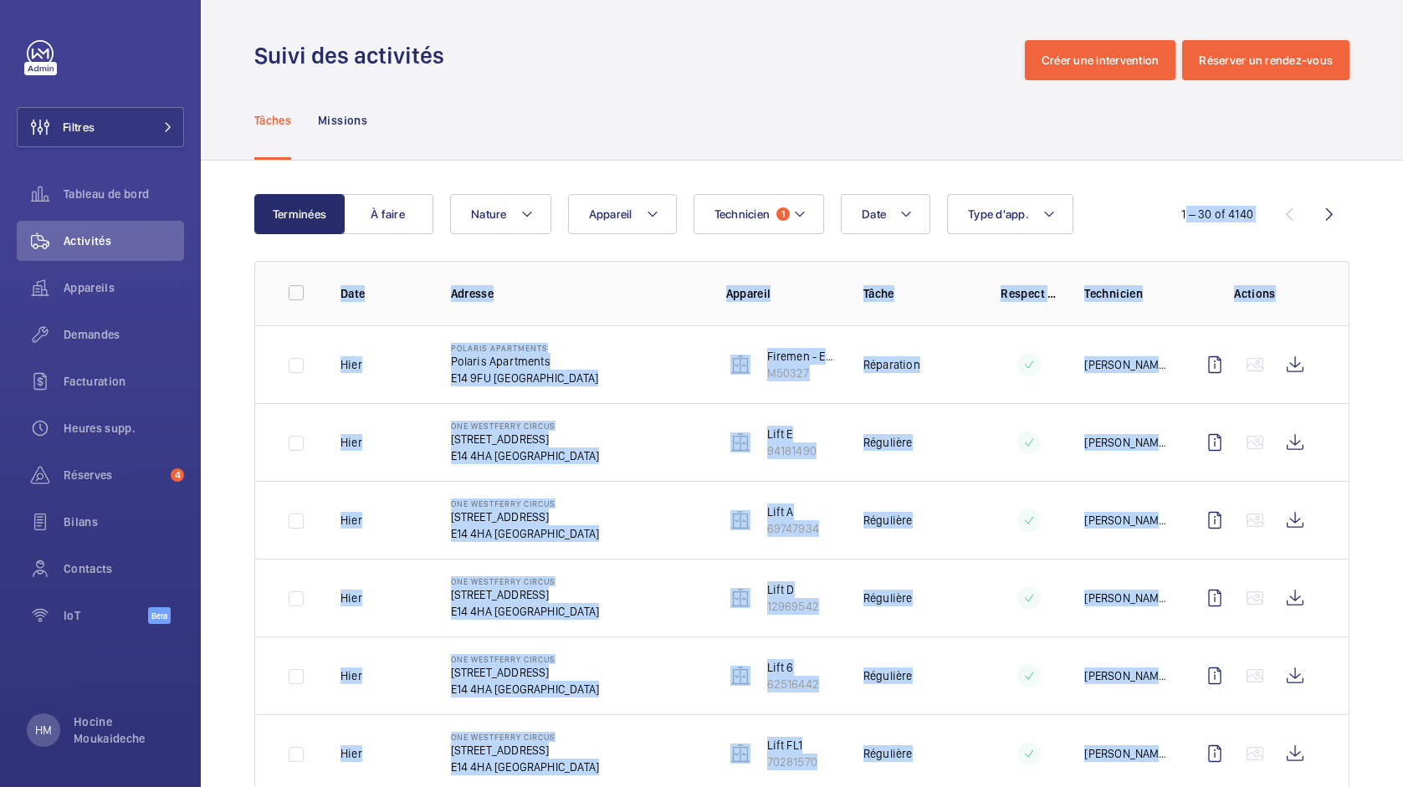
click at [1217, 213] on div "1 – 30 of 4140" at bounding box center [1217, 214] width 72 height 17
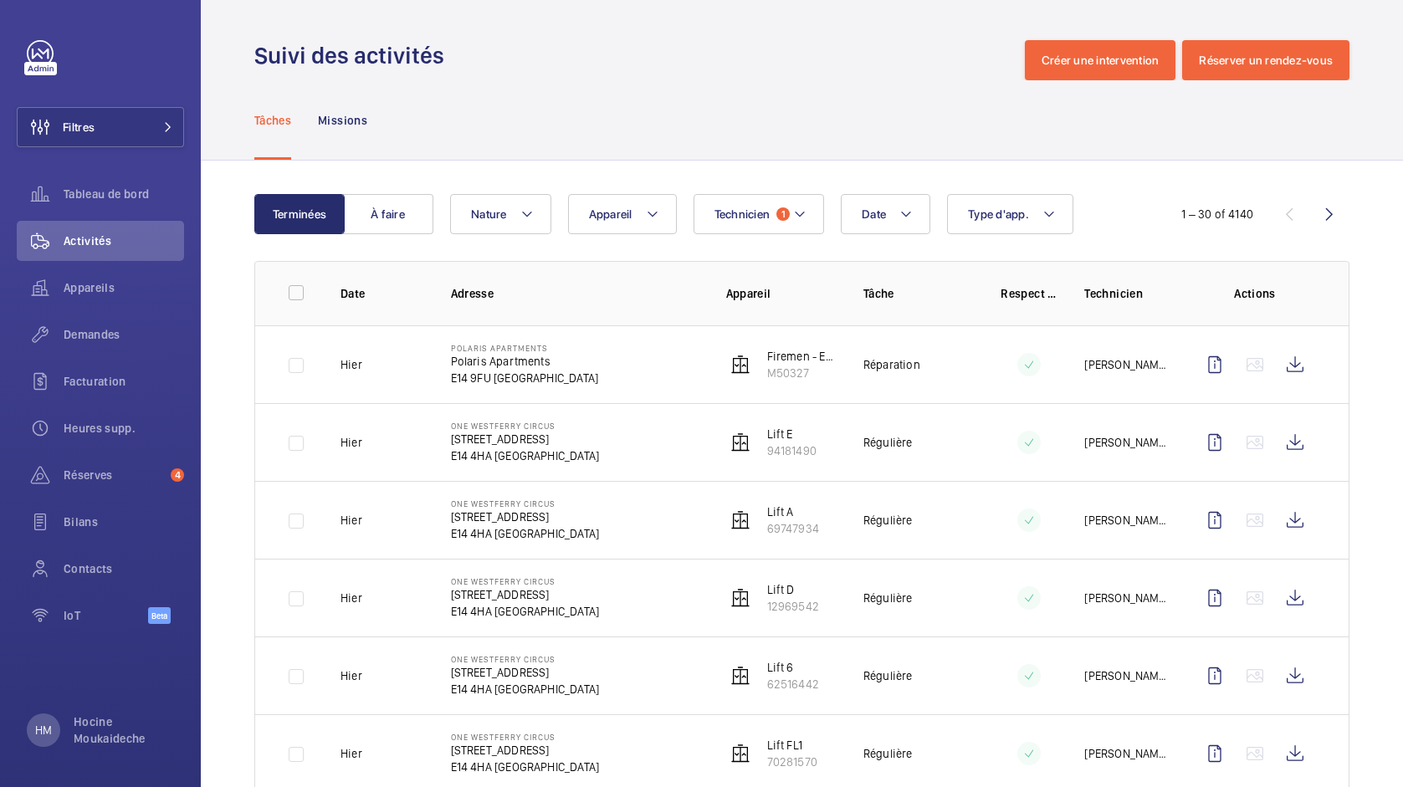
click at [1151, 197] on div "Terminées À faire Date Technicien 1 Appareil Type d'app. Nature 1 – 30 of 4140" at bounding box center [801, 214] width 1095 height 40
click at [1147, 196] on div "Date Technicien 1 Appareil Type d'app. Nature" at bounding box center [799, 214] width 699 height 40
click at [804, 220] on mat-icon at bounding box center [799, 214] width 13 height 20
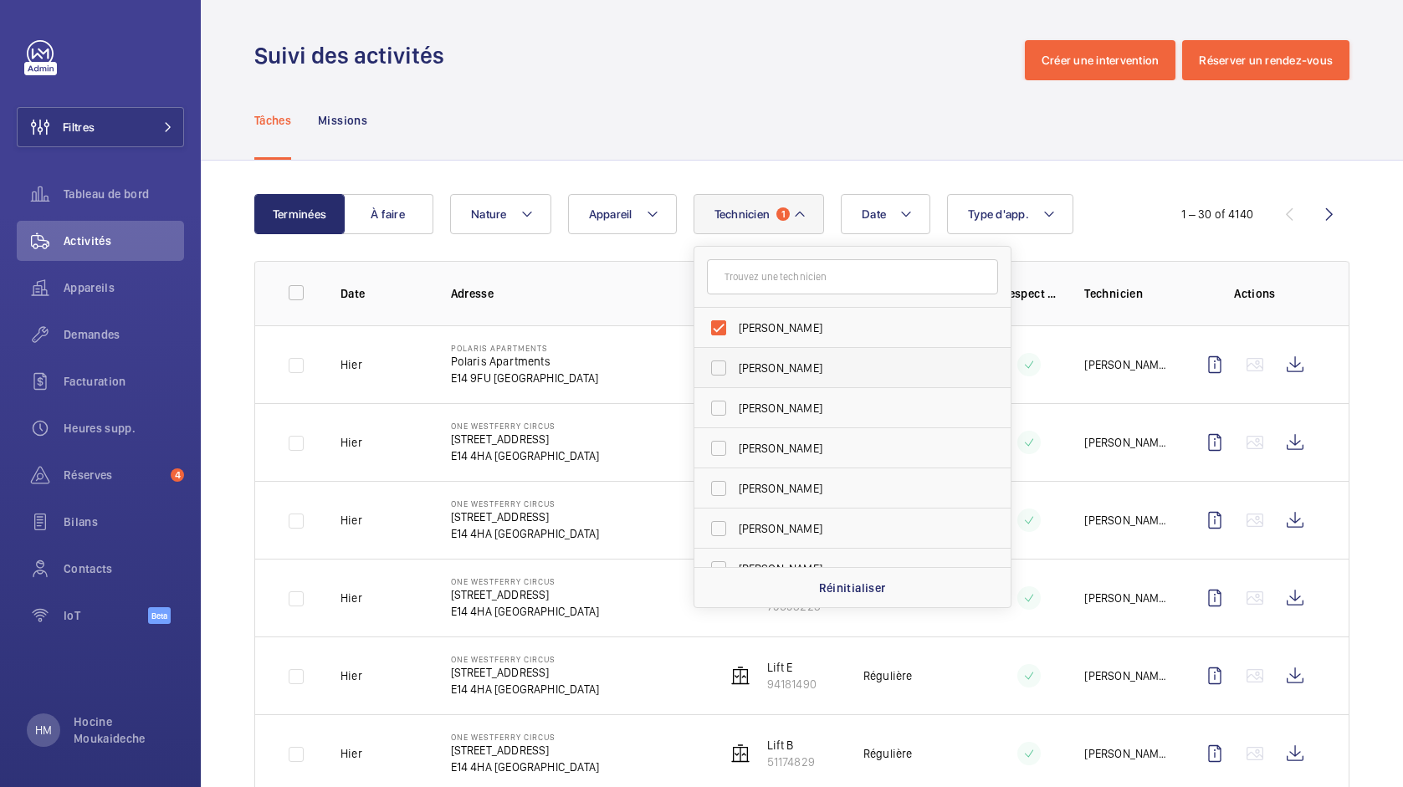
click at [757, 330] on span "[PERSON_NAME]" at bounding box center [854, 328] width 230 height 17
click at [735, 330] on input "[PERSON_NAME]" at bounding box center [718, 327] width 33 height 33
checkbox input "false"
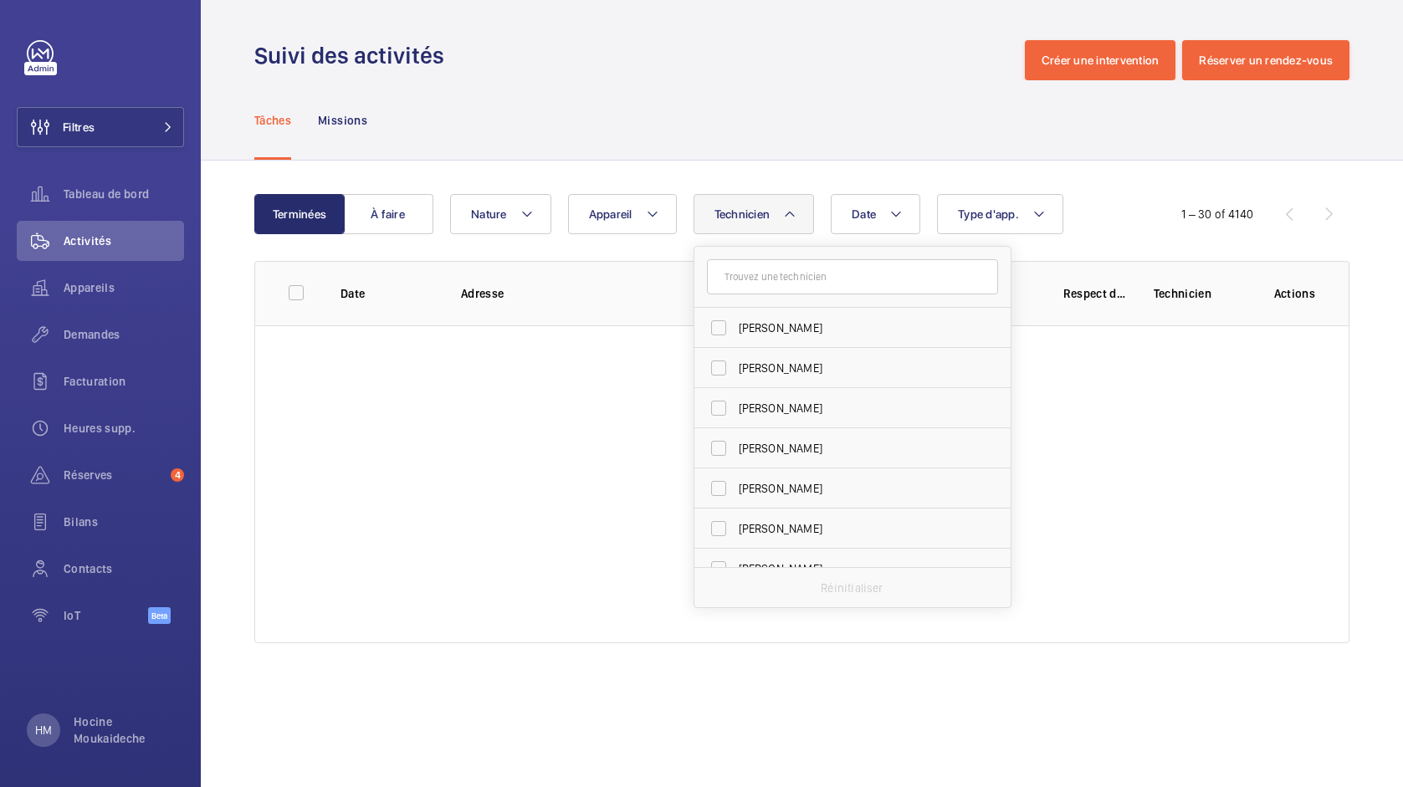
scroll to position [4428, 0]
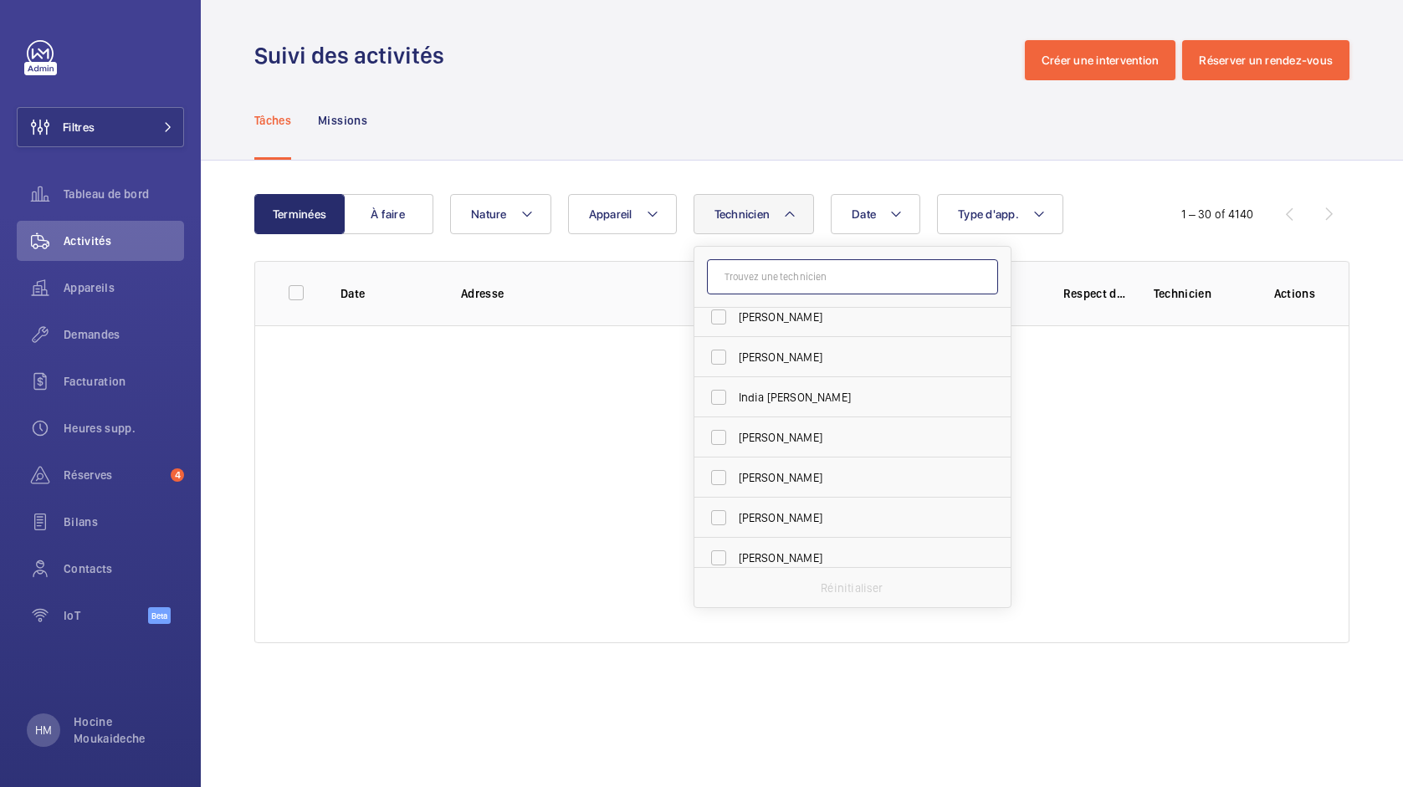
click at [796, 278] on input "text" at bounding box center [852, 276] width 291 height 35
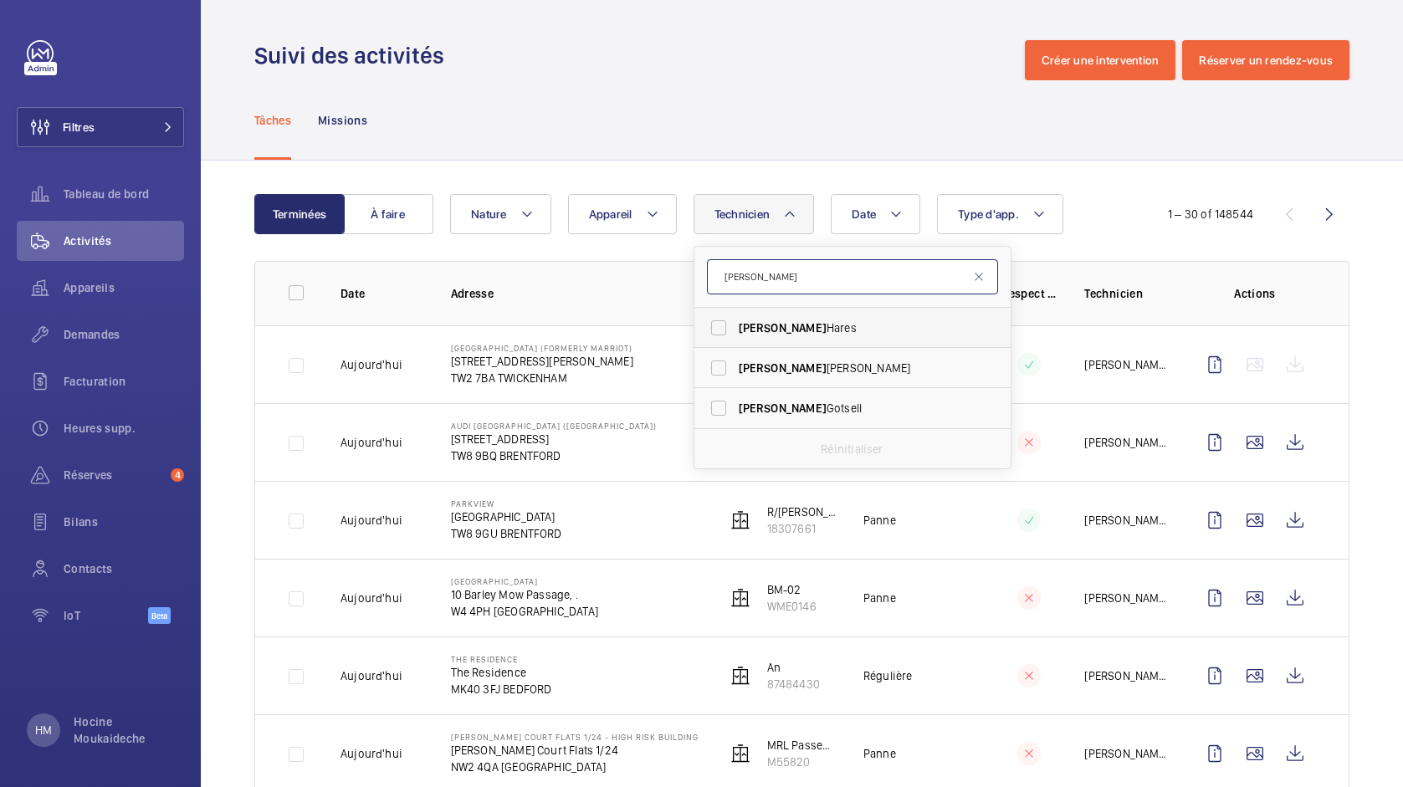
type input "[PERSON_NAME]"
click at [745, 328] on span "[PERSON_NAME]" at bounding box center [783, 327] width 88 height 13
click at [735, 328] on input "[PERSON_NAME]" at bounding box center [718, 327] width 33 height 33
checkbox input "true"
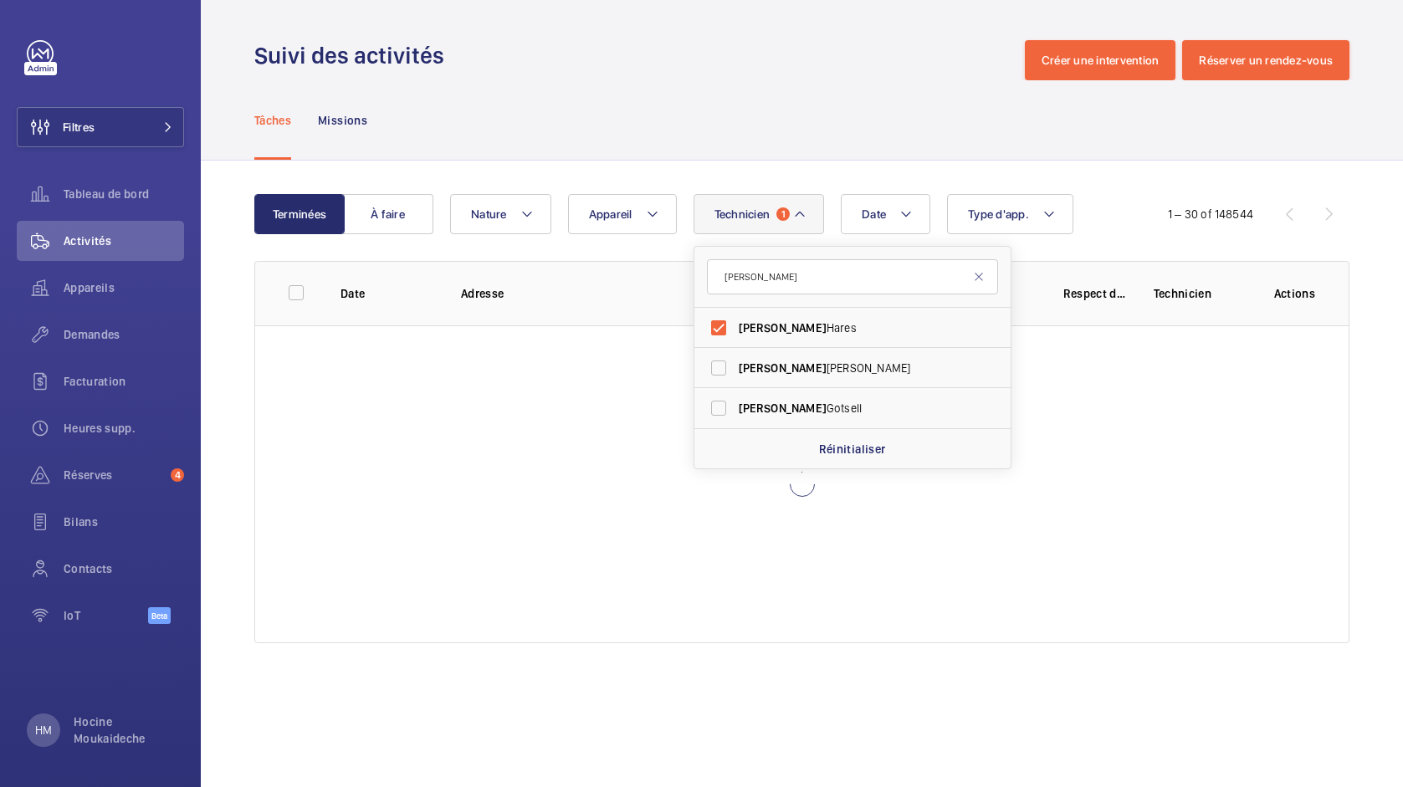
click at [928, 142] on div "Tâches Missions" at bounding box center [801, 119] width 1095 height 79
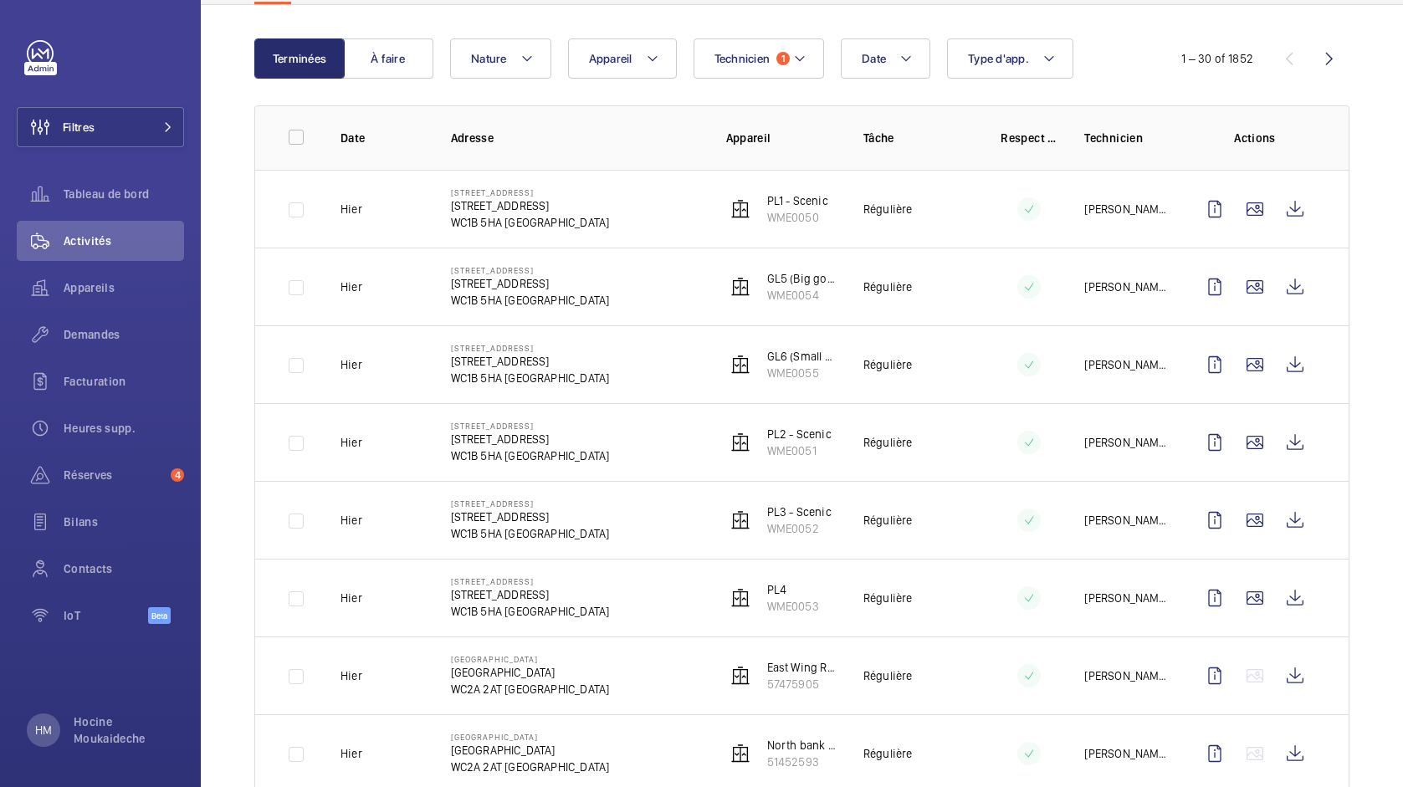
scroll to position [110, 0]
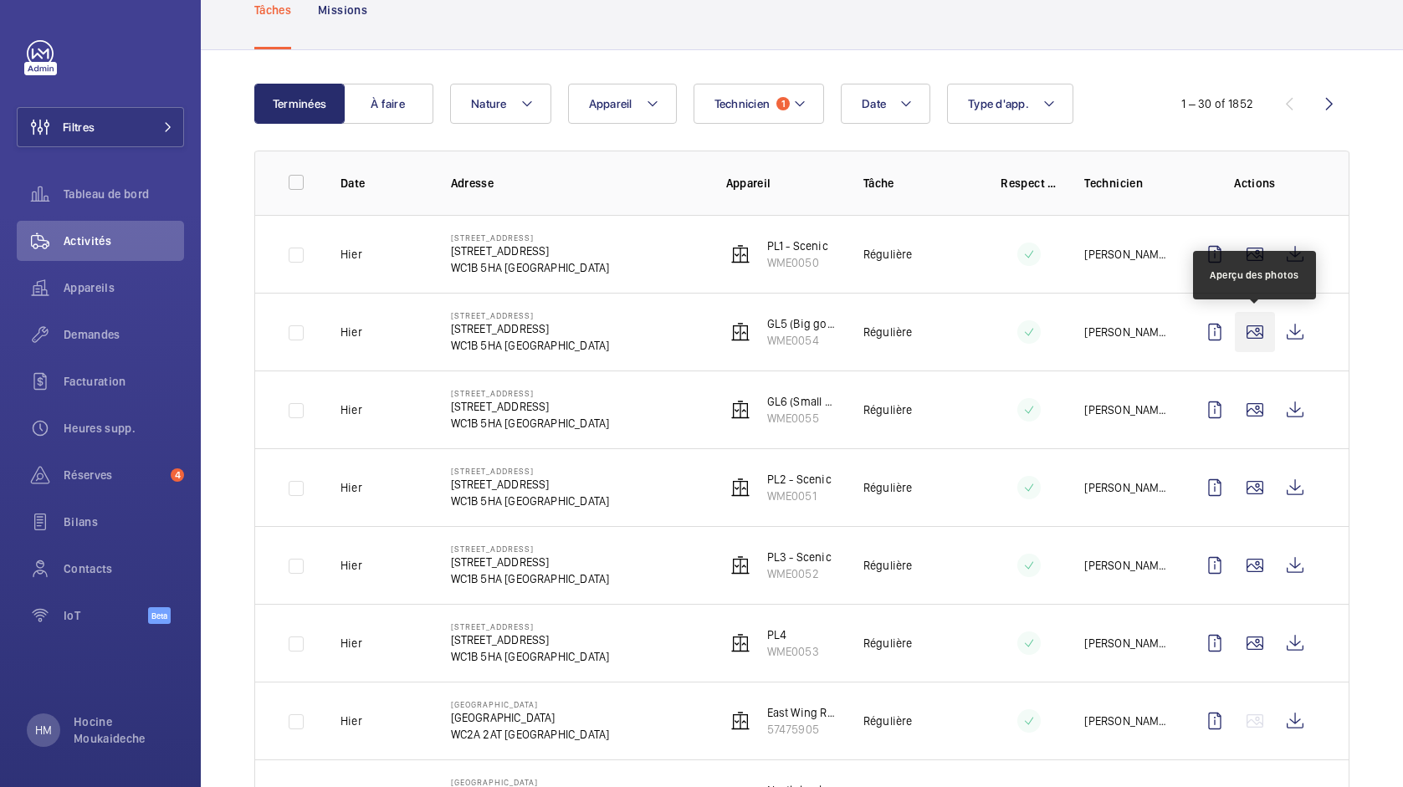
click at [1255, 333] on wm-front-icon-button at bounding box center [1255, 332] width 40 height 40
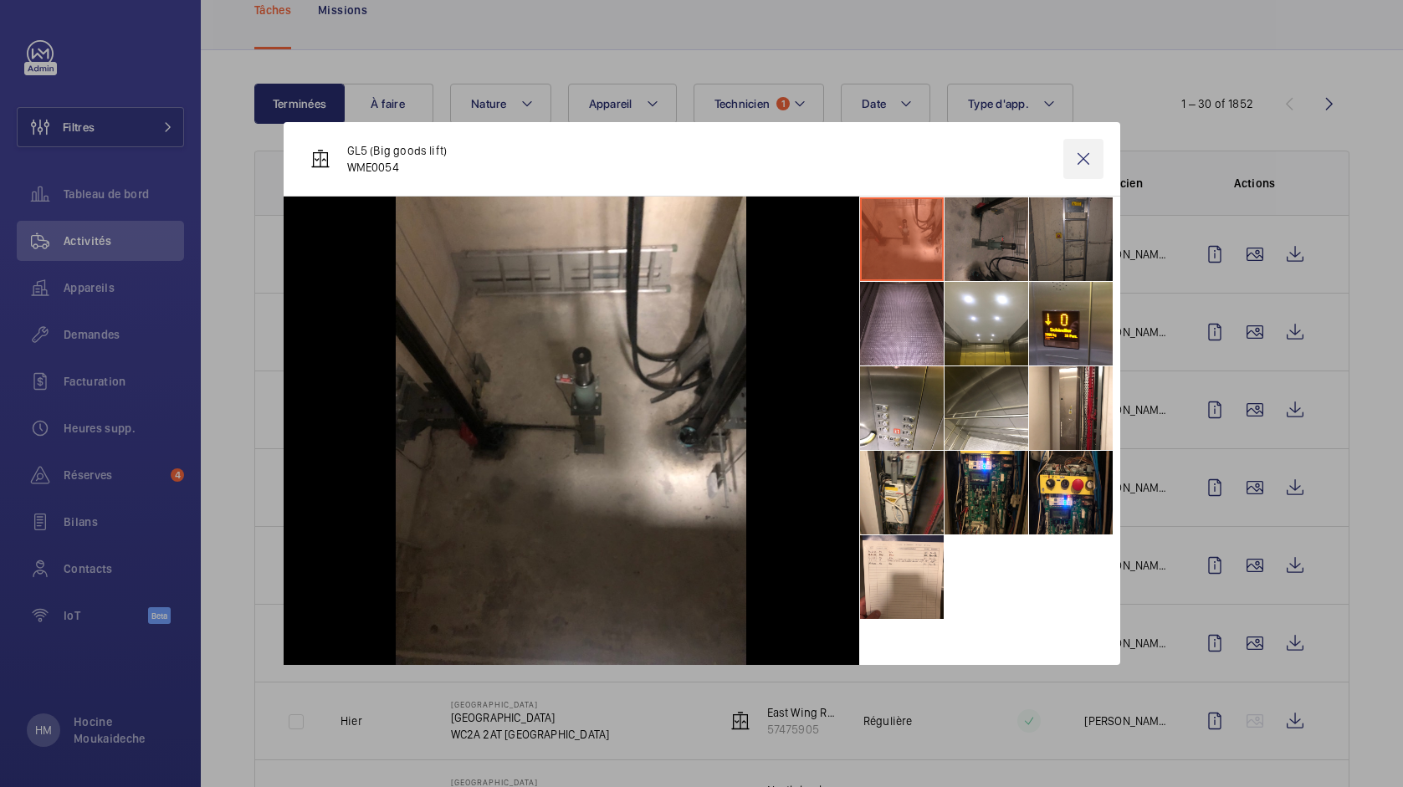
click at [1087, 158] on wm-front-icon-button at bounding box center [1083, 159] width 40 height 40
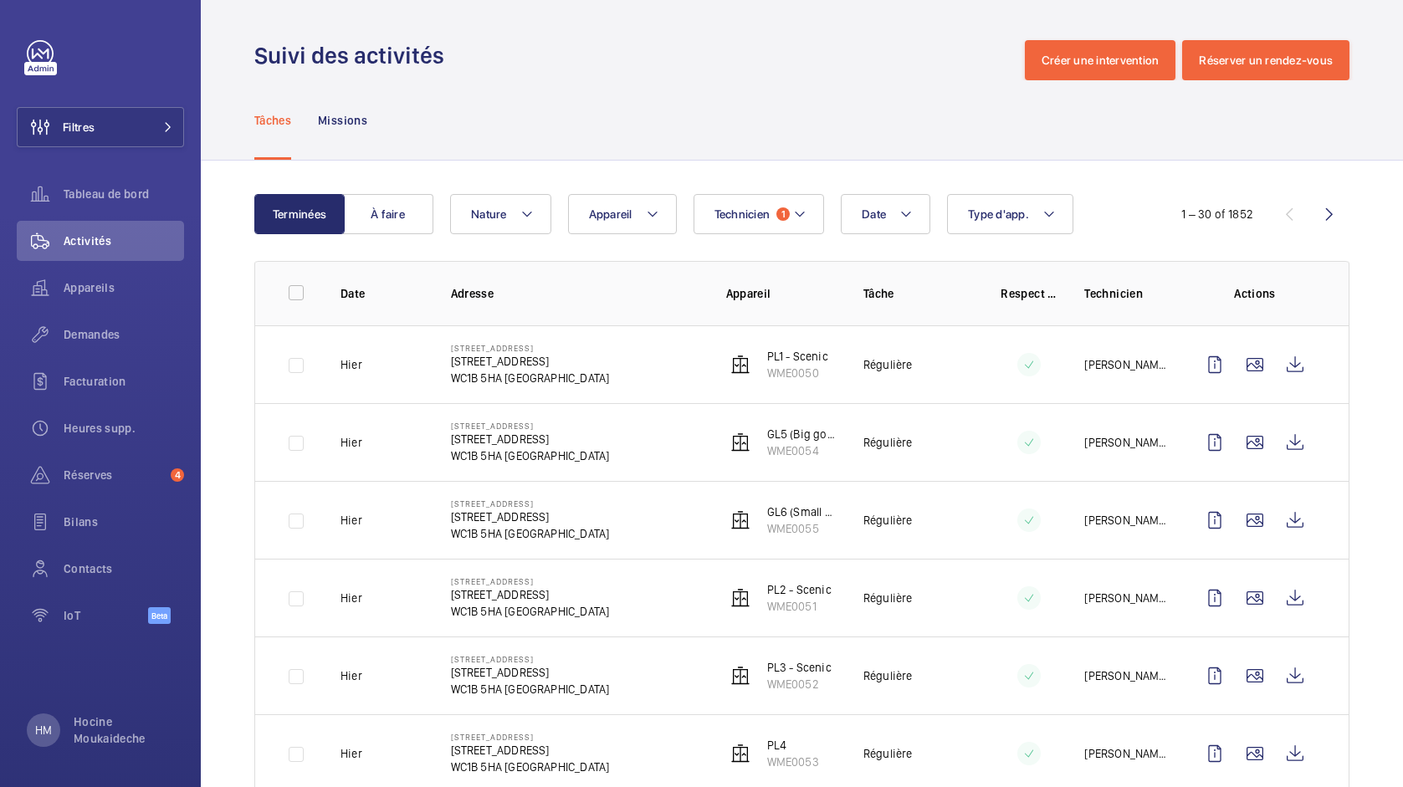
scroll to position [0, 0]
